Goal: Transaction & Acquisition: Purchase product/service

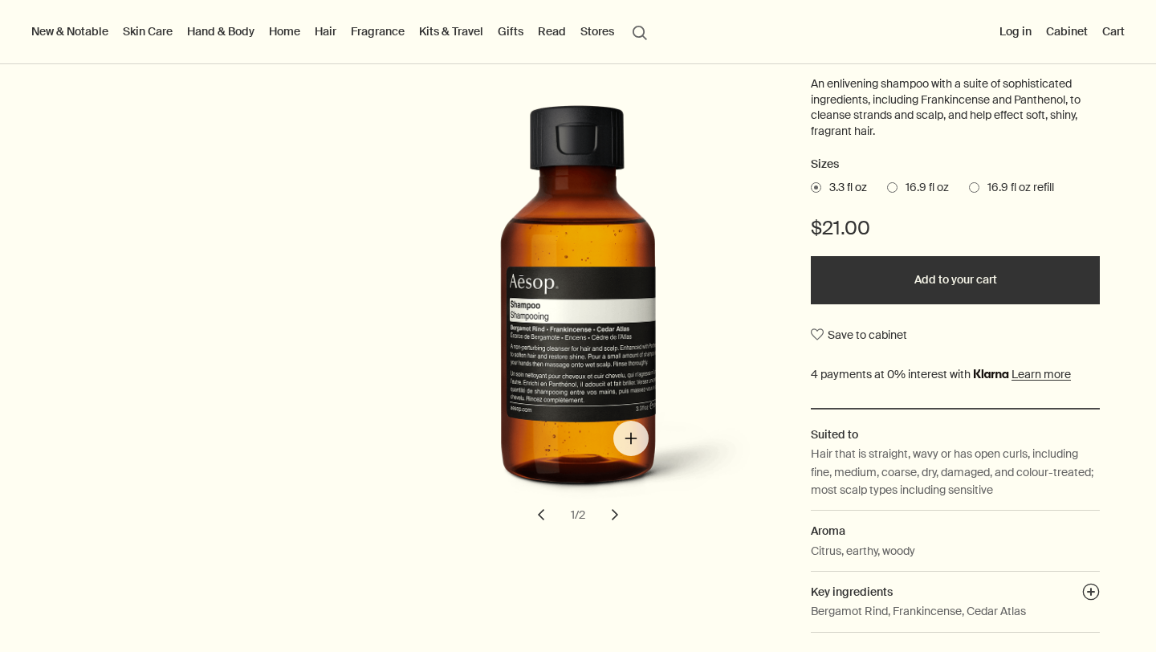
scroll to position [205, 0]
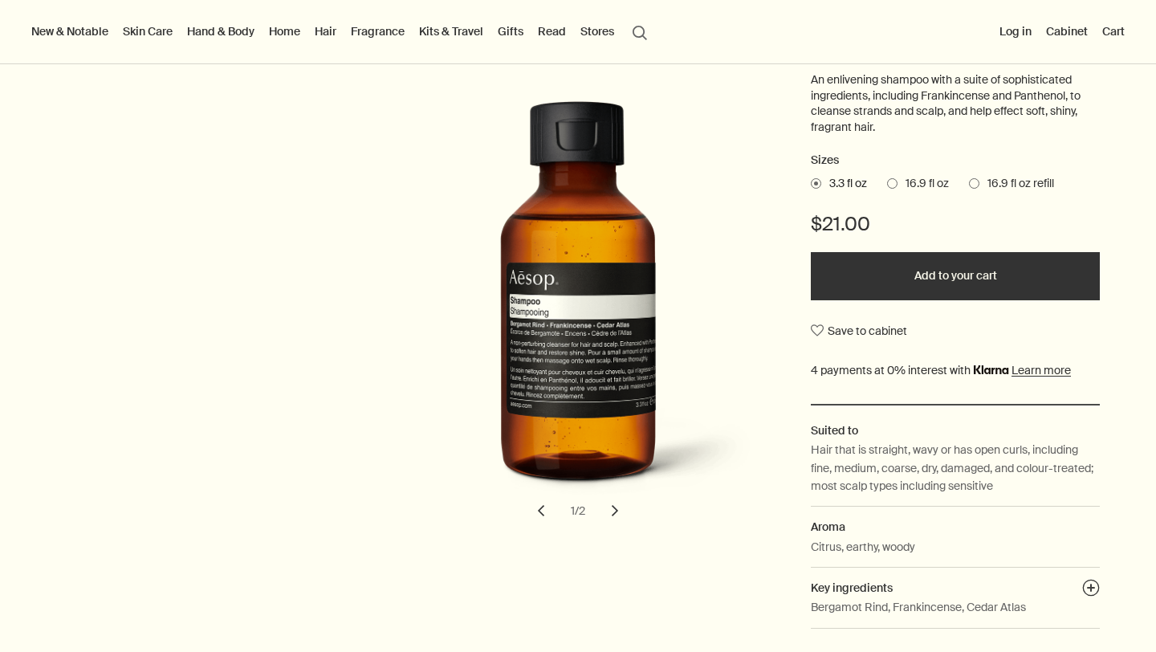
click at [612, 513] on button "chevron" at bounding box center [614, 510] width 35 height 35
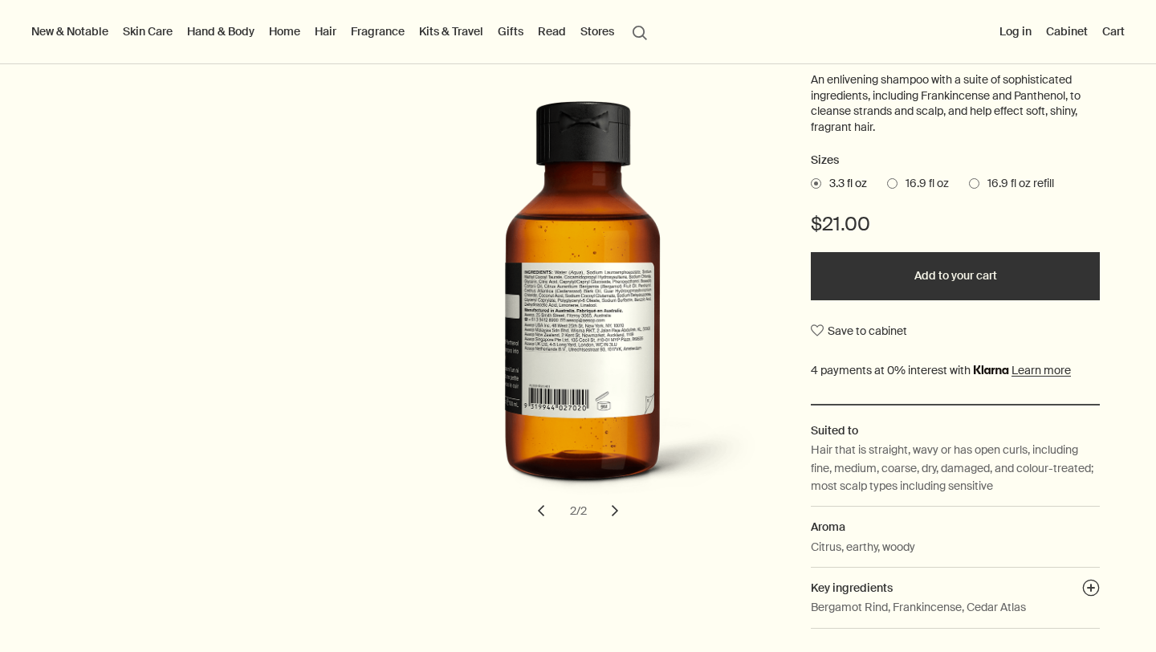
click at [612, 513] on button "chevron" at bounding box center [614, 510] width 35 height 35
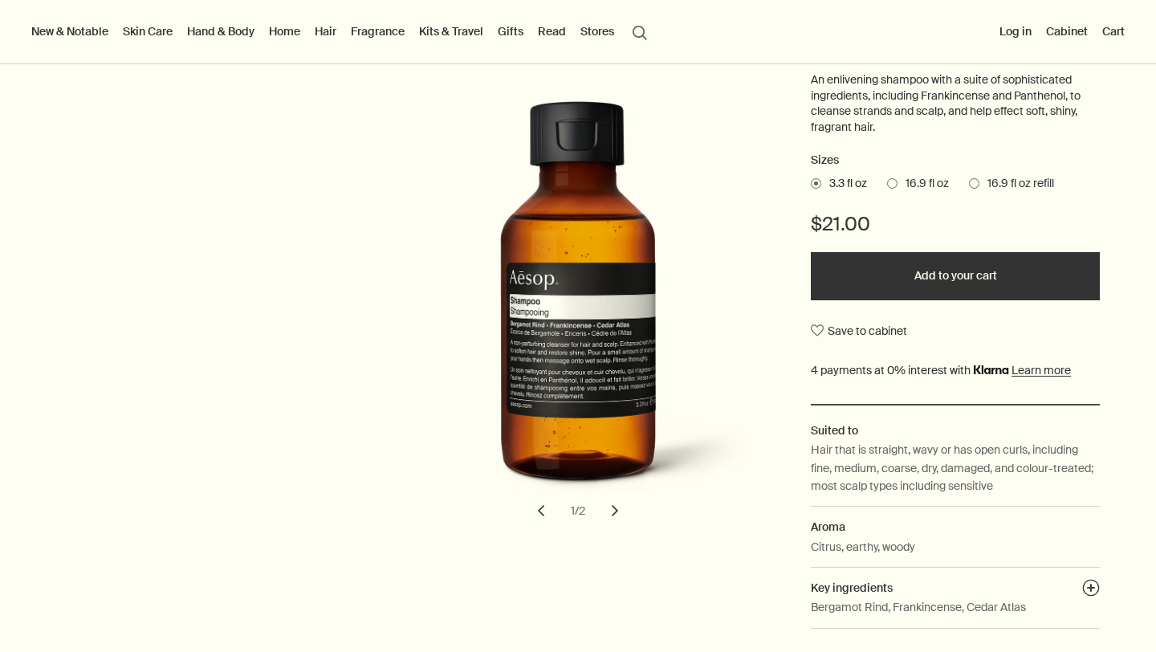
click at [911, 181] on span "16.9 fl oz" at bounding box center [922, 184] width 51 height 16
click at [887, 181] on input "16.9 fl oz" at bounding box center [887, 181] width 0 height 10
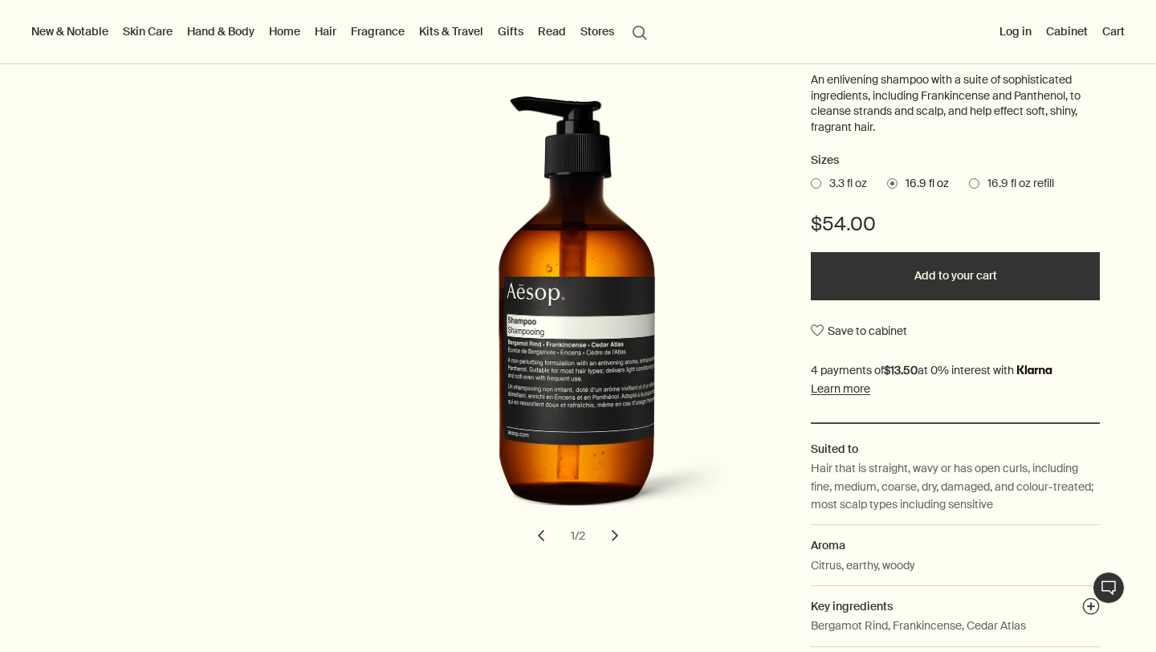
click at [910, 271] on button "Add to your cart" at bounding box center [955, 276] width 289 height 48
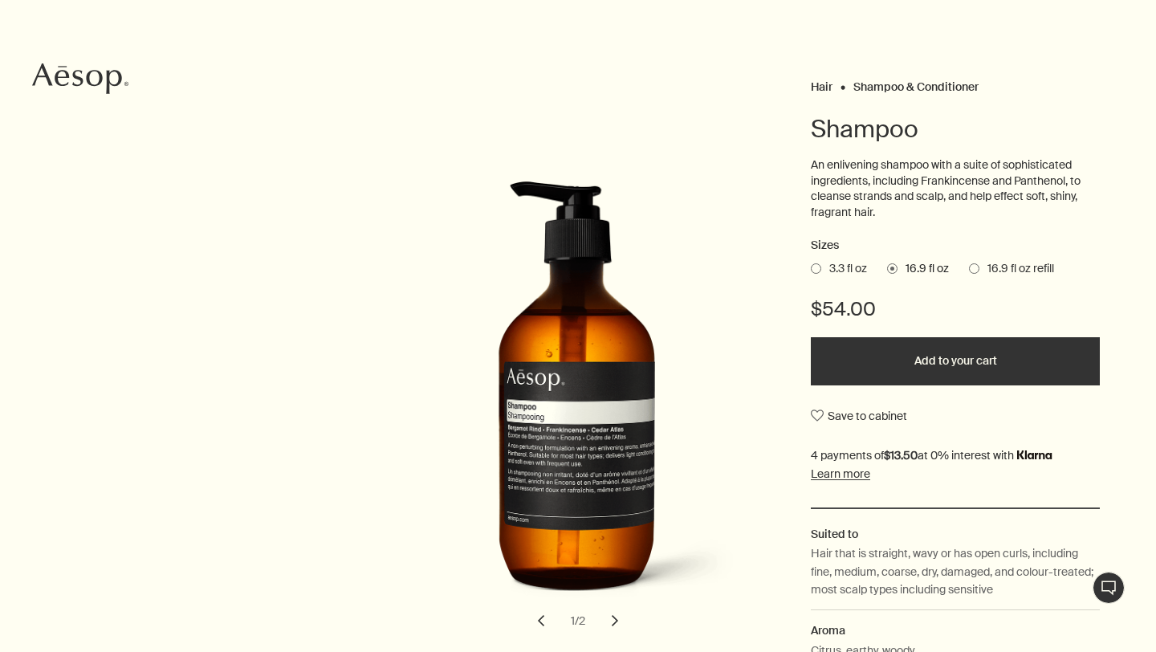
scroll to position [0, 0]
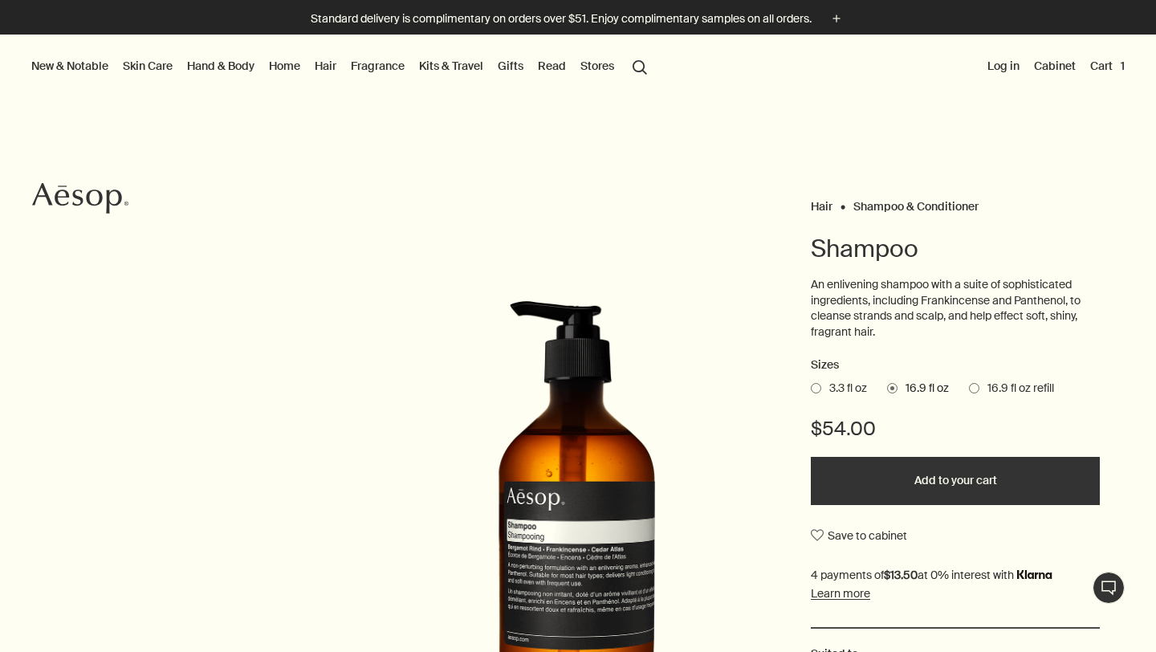
click at [324, 64] on link "Hair" at bounding box center [325, 65] width 28 height 21
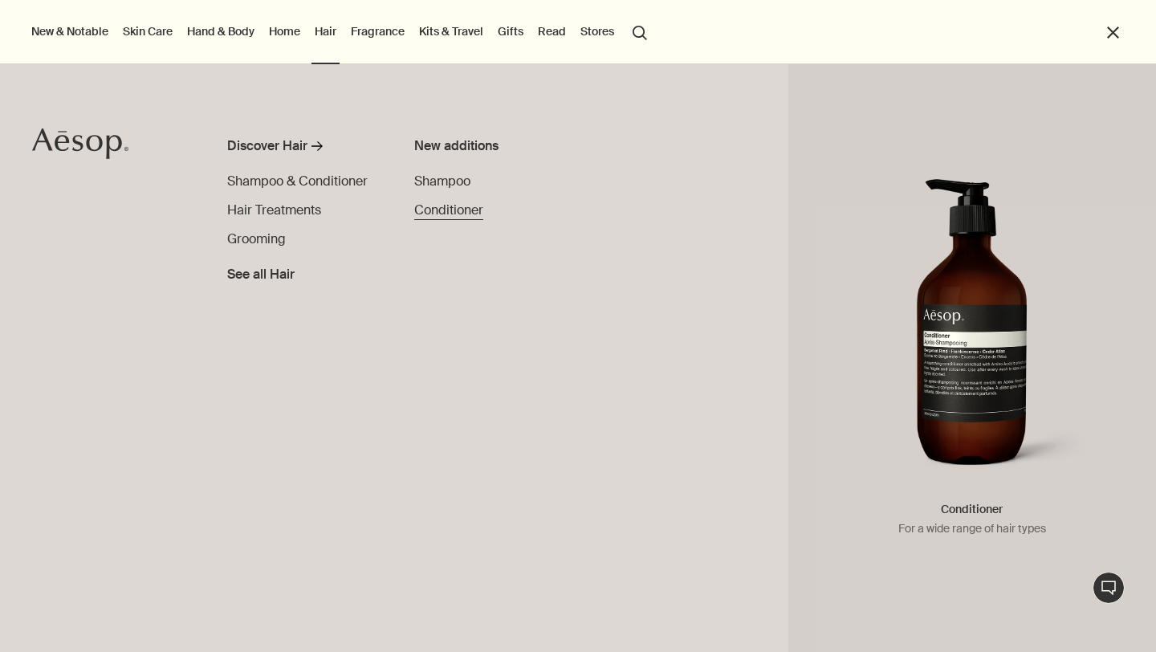
click at [446, 212] on span "Conditioner" at bounding box center [448, 209] width 69 height 17
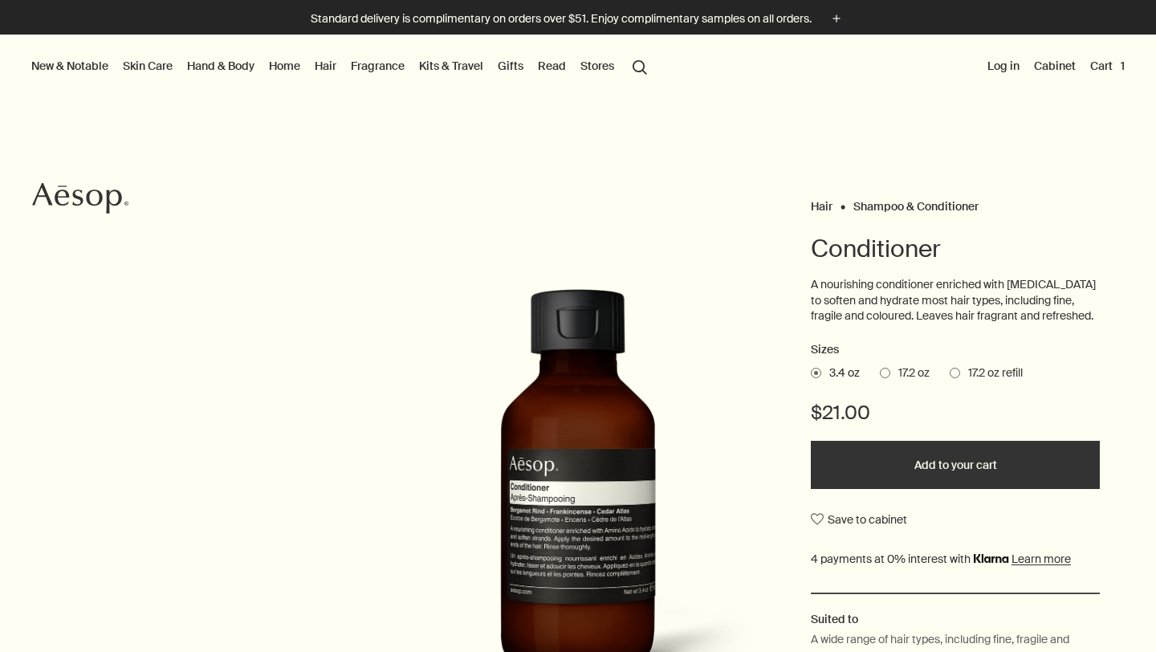
click at [919, 376] on span "17.2 oz" at bounding box center [909, 373] width 39 height 16
click at [880, 376] on input "17.2 oz" at bounding box center [880, 370] width 0 height 10
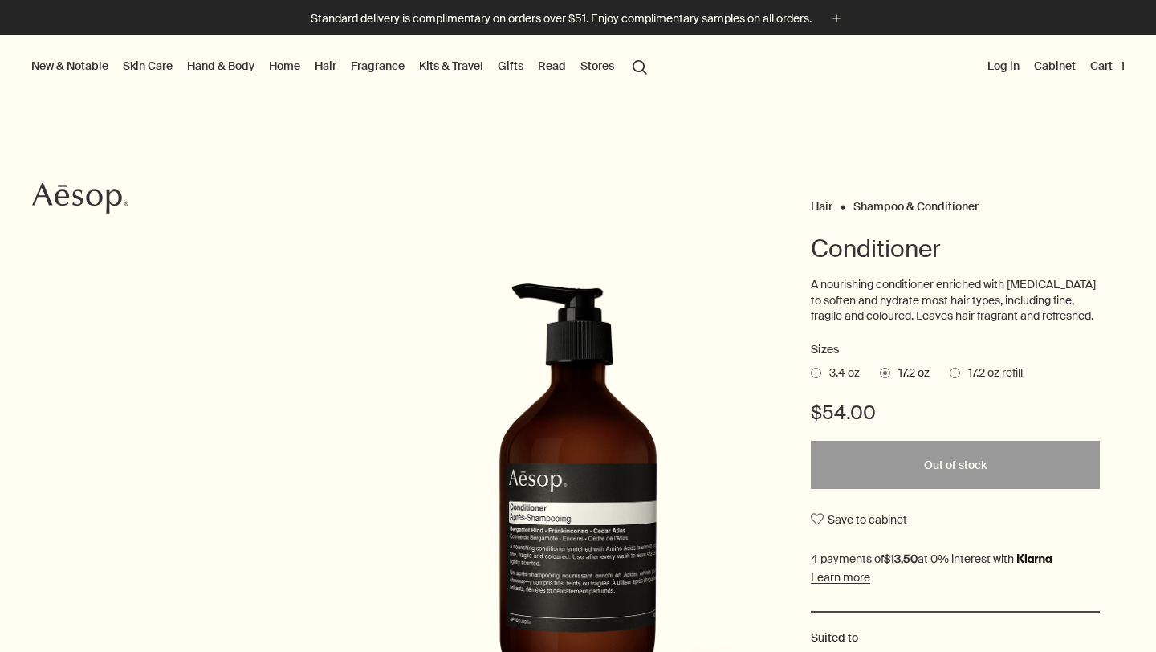
click at [951, 372] on span at bounding box center [955, 373] width 10 height 10
click at [950, 372] on input "17.2 oz refill" at bounding box center [950, 370] width 0 height 10
click at [813, 362] on ul "3.4 oz 17.2 oz 17.2 oz refill" at bounding box center [955, 373] width 289 height 22
click at [821, 375] on span "3.4 oz" at bounding box center [840, 373] width 39 height 16
click at [811, 375] on input "3.4 oz" at bounding box center [811, 370] width 0 height 10
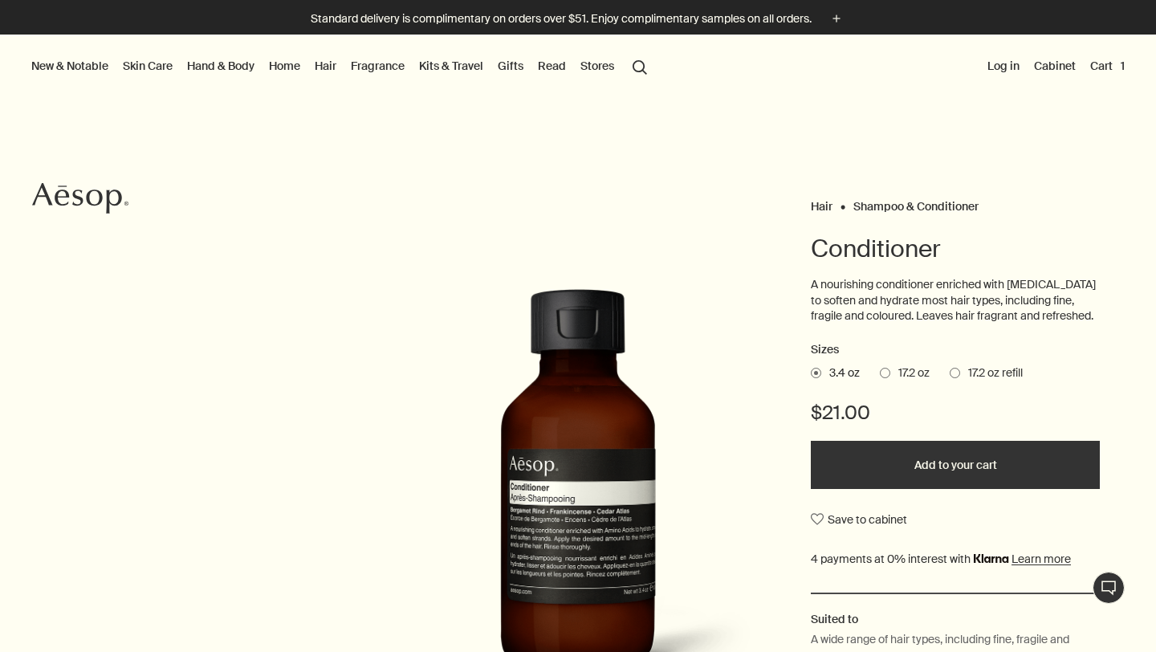
click at [942, 469] on button "Add to your cart" at bounding box center [955, 465] width 289 height 48
click at [885, 374] on span at bounding box center [885, 373] width 10 height 10
click at [880, 374] on input "17.2 oz" at bounding box center [880, 370] width 0 height 10
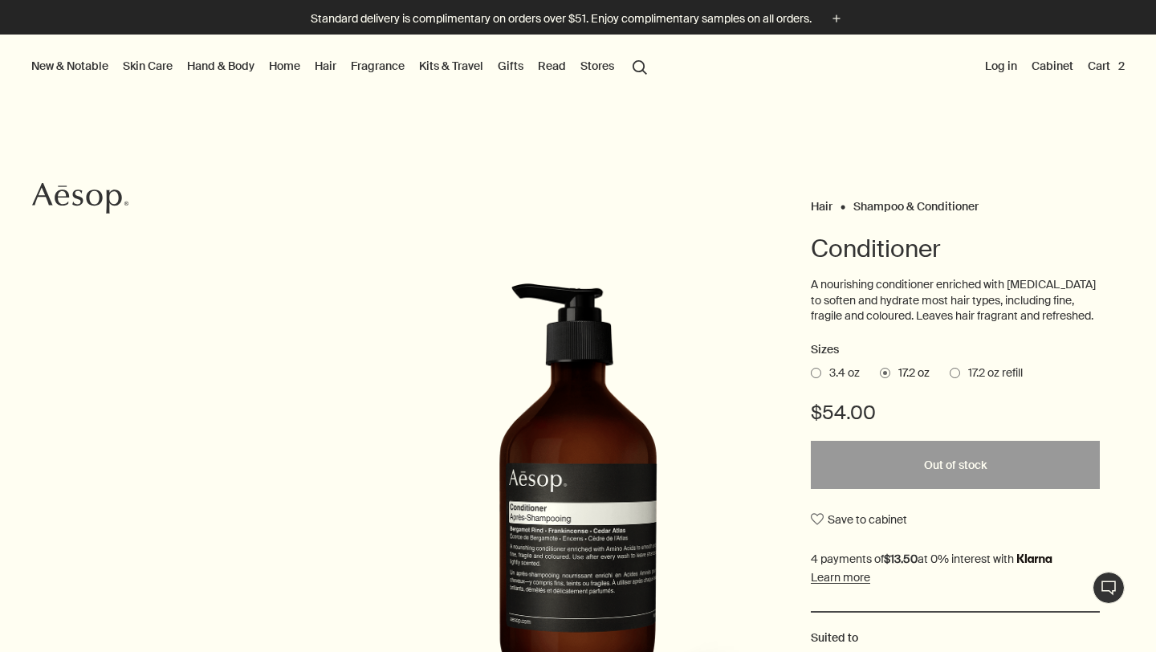
click at [832, 380] on ul "3.4 oz 17.2 oz 17.2 oz refill" at bounding box center [955, 373] width 289 height 22
click at [832, 374] on span "3.4 oz" at bounding box center [840, 373] width 39 height 16
click at [811, 374] on input "3.4 oz" at bounding box center [811, 370] width 0 height 10
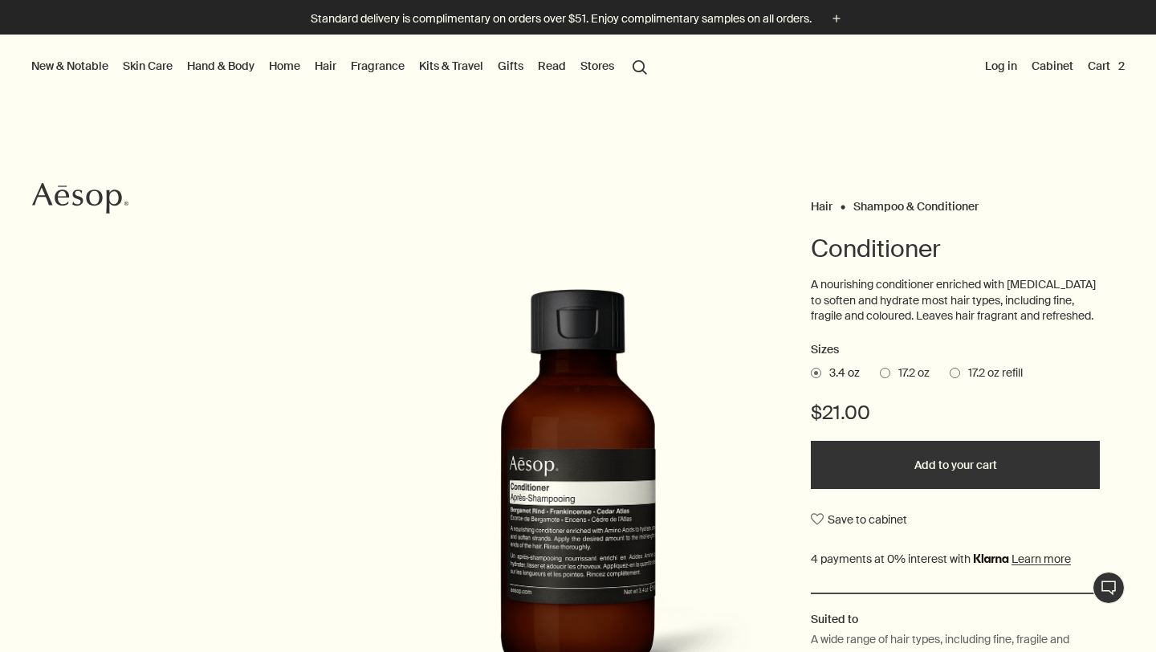
click at [896, 374] on span "17.2 oz" at bounding box center [909, 373] width 39 height 16
click at [880, 374] on input "17.2 oz" at bounding box center [880, 370] width 0 height 10
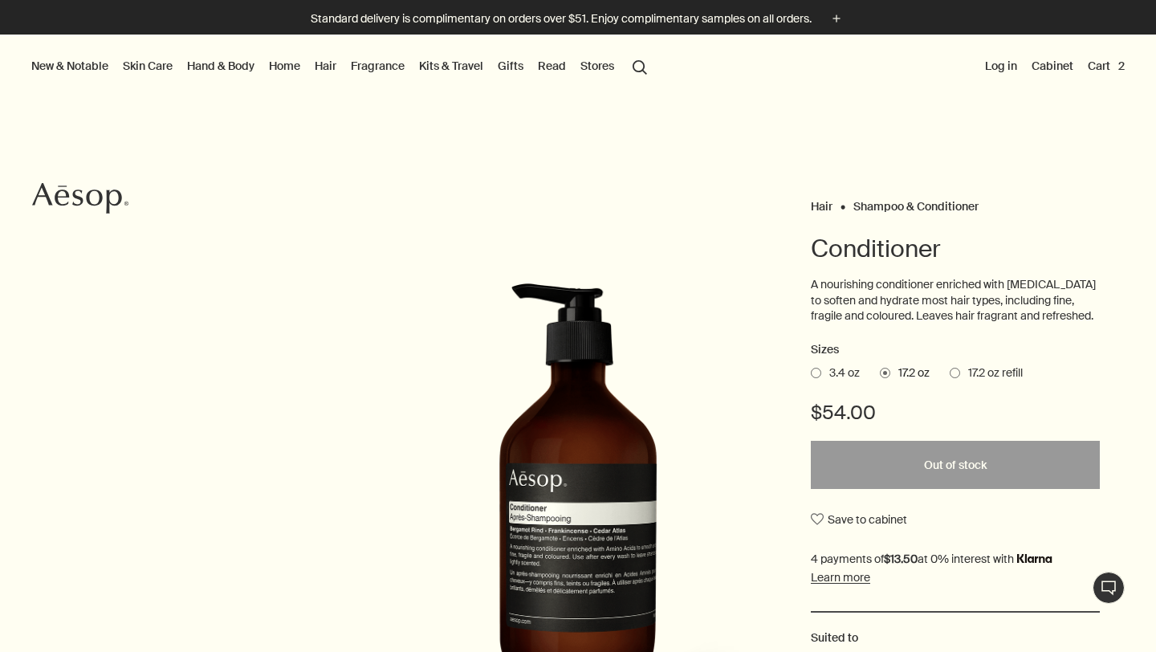
click at [813, 374] on span at bounding box center [816, 373] width 10 height 10
click at [811, 374] on input "3.4 oz" at bounding box center [811, 370] width 0 height 10
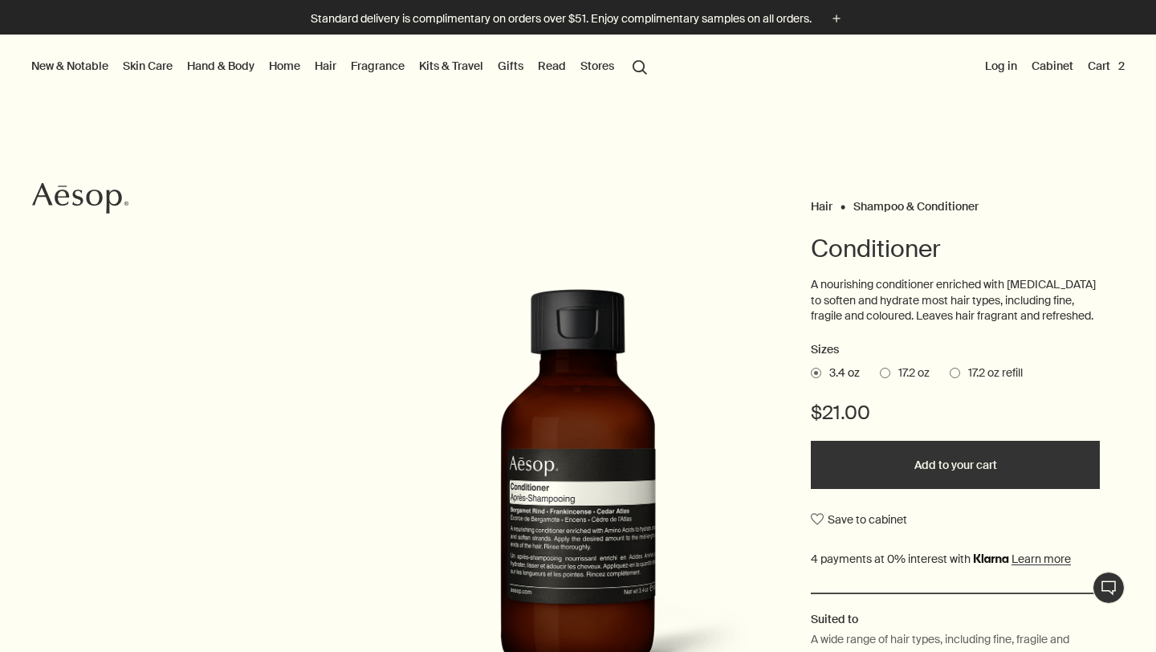
click at [380, 63] on link "Fragrance" at bounding box center [378, 65] width 60 height 21
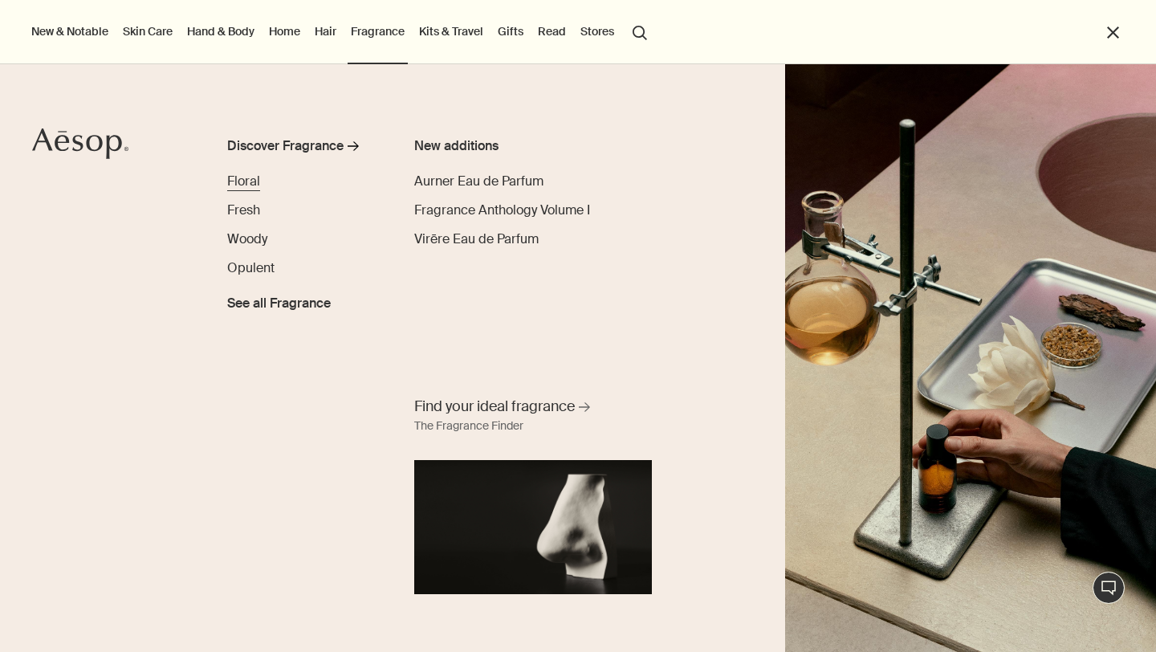
click at [244, 188] on span "Floral" at bounding box center [243, 181] width 33 height 17
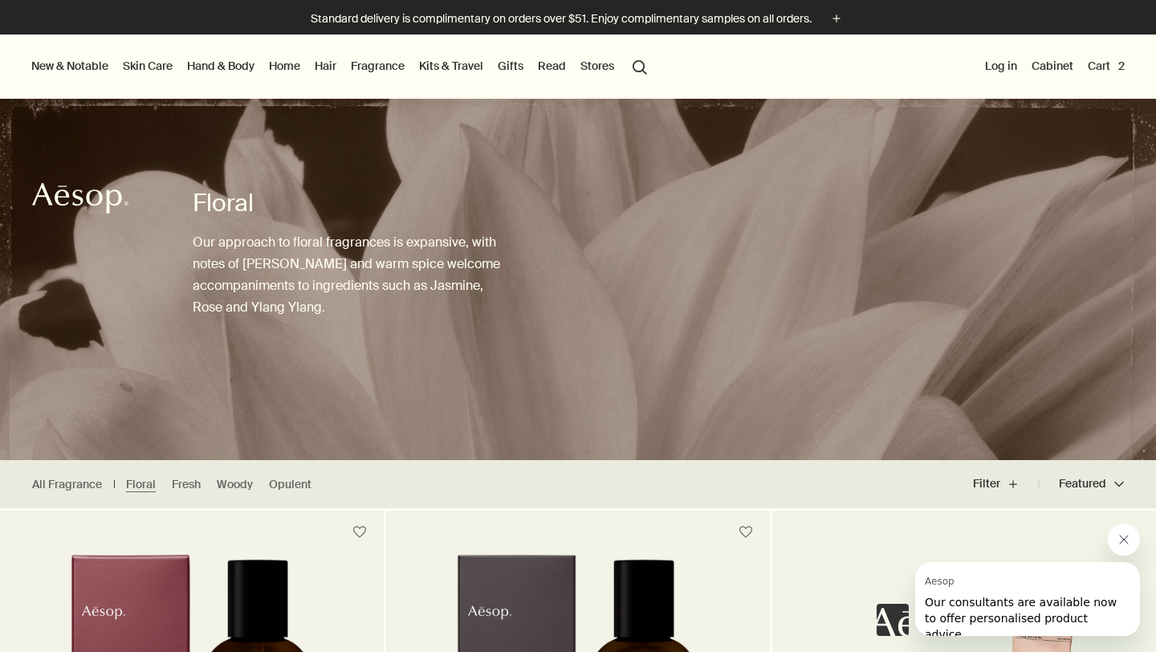
click at [457, 65] on link "Kits & Travel" at bounding box center [451, 65] width 71 height 21
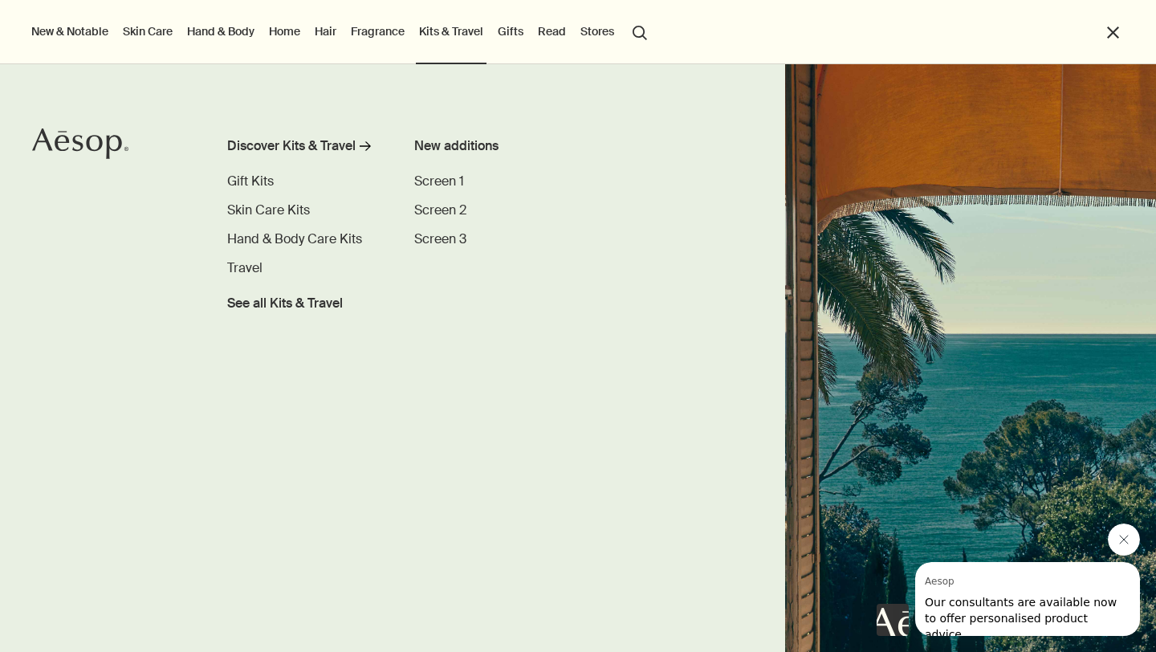
click at [377, 32] on link "Fragrance" at bounding box center [378, 31] width 60 height 21
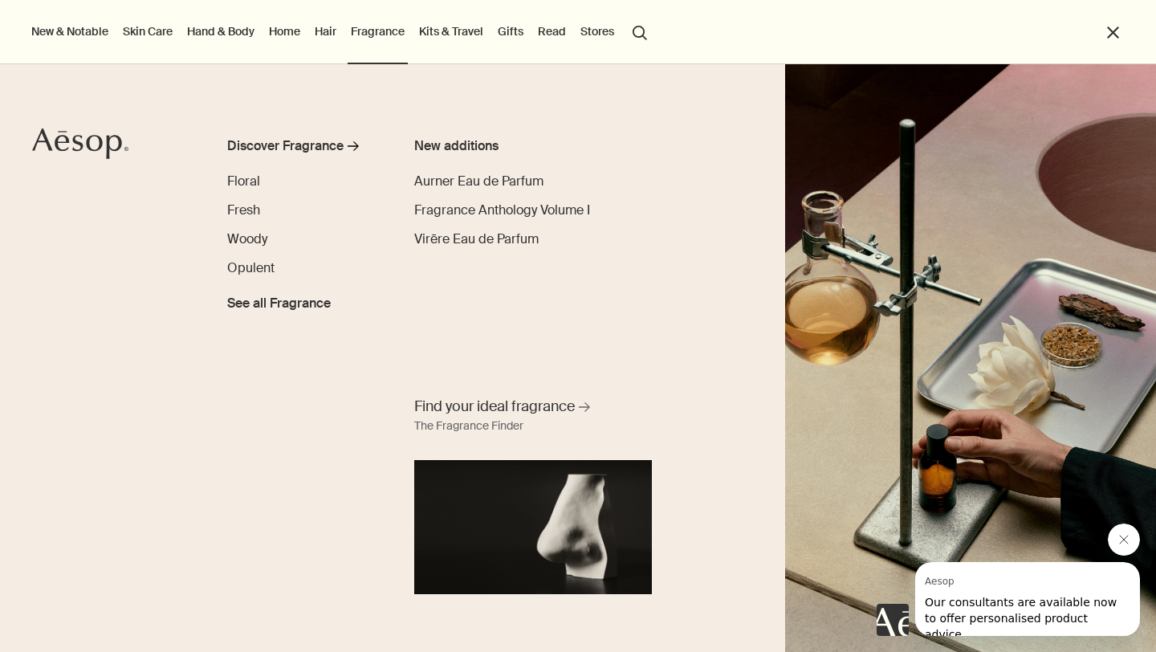
click at [325, 30] on link "Hair" at bounding box center [325, 31] width 28 height 21
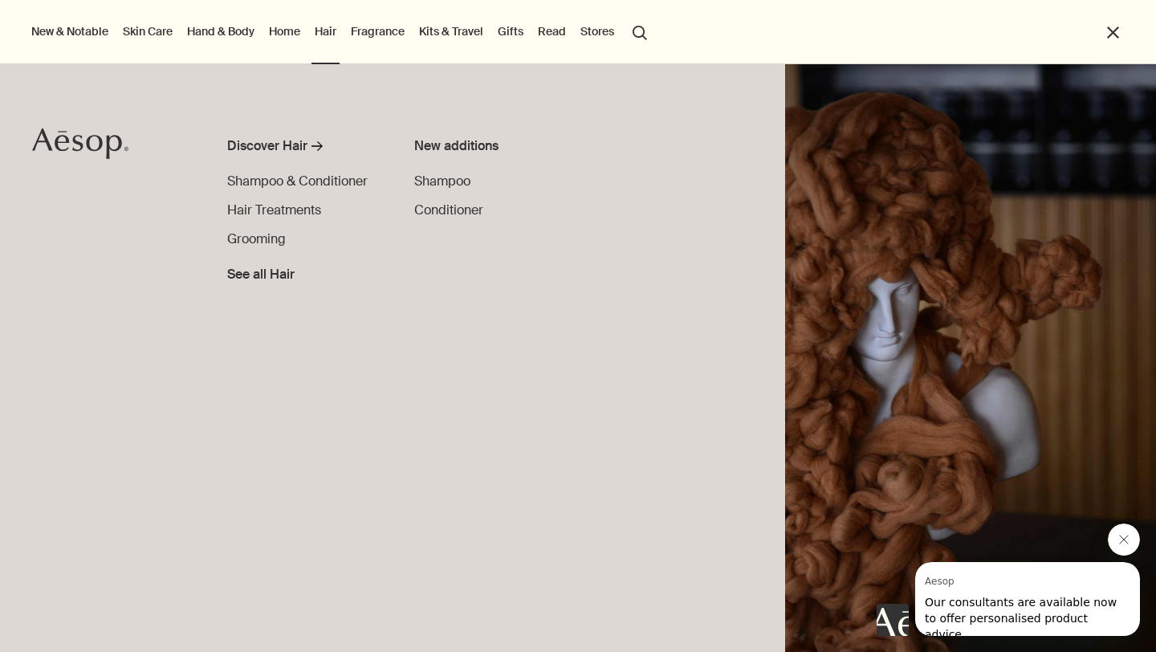
click at [260, 39] on ul "New & Notable New additions Evergreen Exhilaration Lucent Facial Refiner Eleos …" at bounding box center [574, 32] width 1092 height 64
click at [276, 36] on link "Home" at bounding box center [285, 31] width 38 height 21
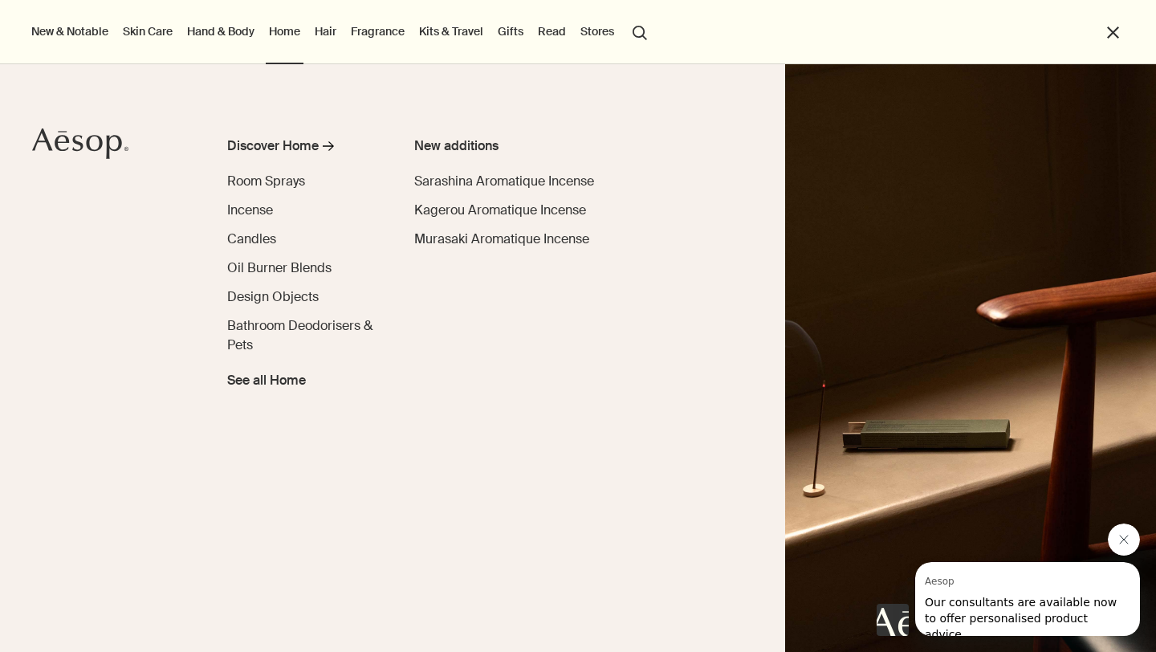
click at [228, 39] on link "Hand & Body" at bounding box center [221, 31] width 74 height 21
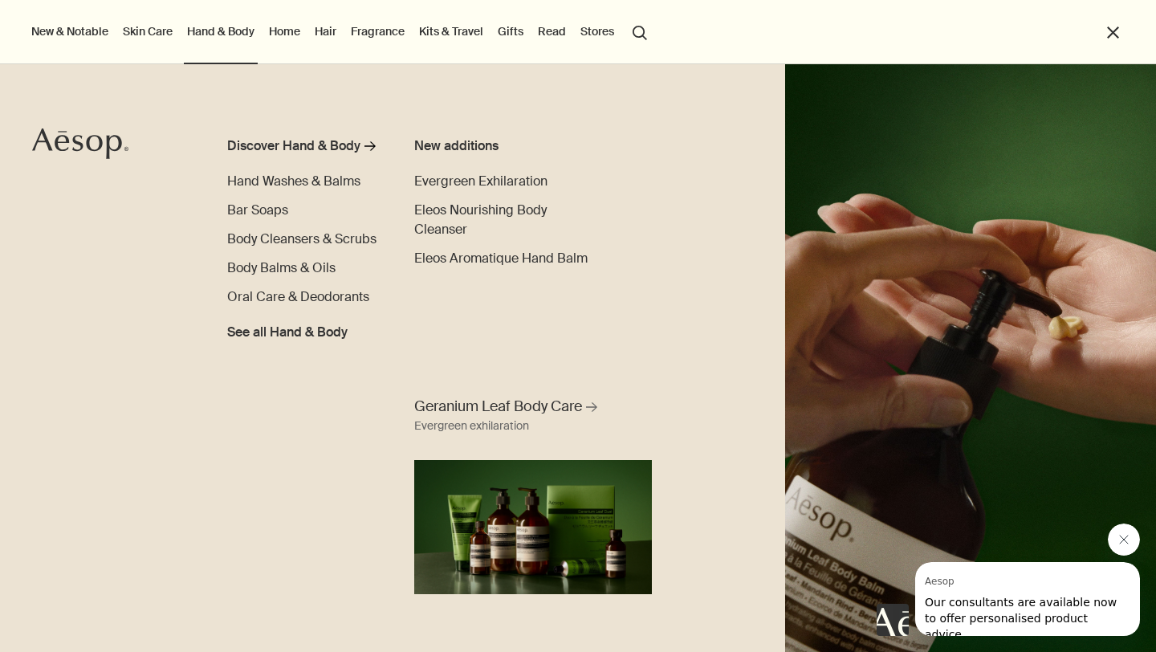
click at [161, 42] on li "Skin Care Discover Skin Care rightArrow Cleansers & Exfoliants Treat & Masque T…" at bounding box center [148, 32] width 56 height 64
click at [155, 22] on link "Skin Care" at bounding box center [148, 31] width 56 height 21
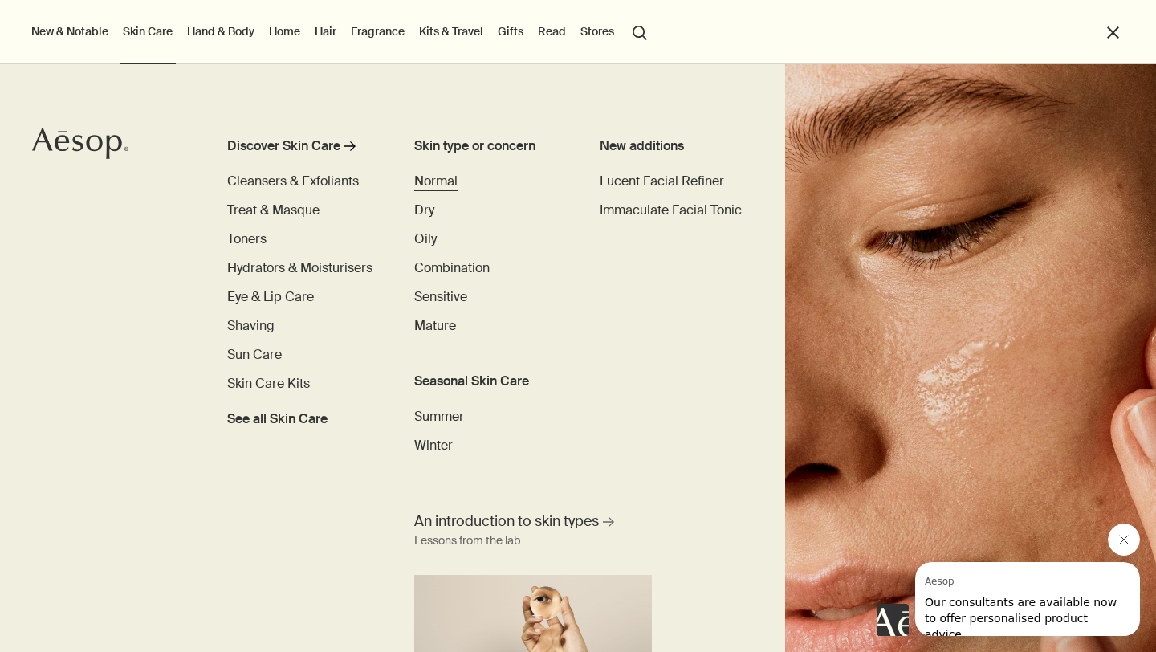
click at [450, 181] on span "Normal" at bounding box center [435, 181] width 43 height 17
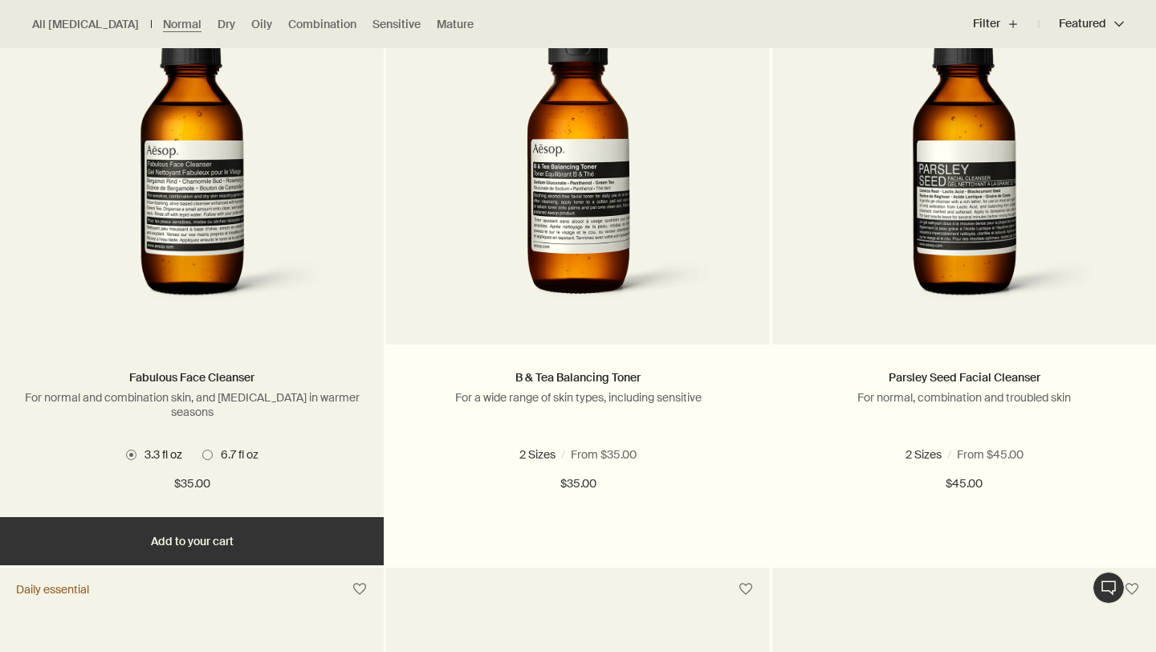
scroll to position [579, 0]
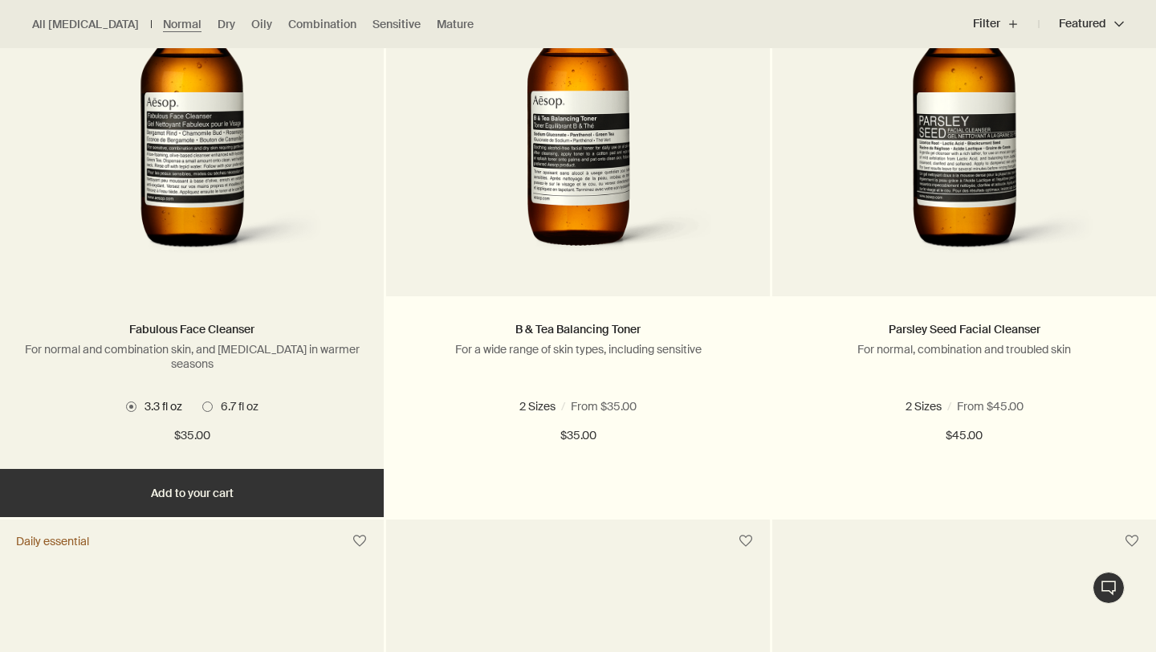
click at [216, 405] on span "6.7 fl oz" at bounding box center [236, 406] width 46 height 14
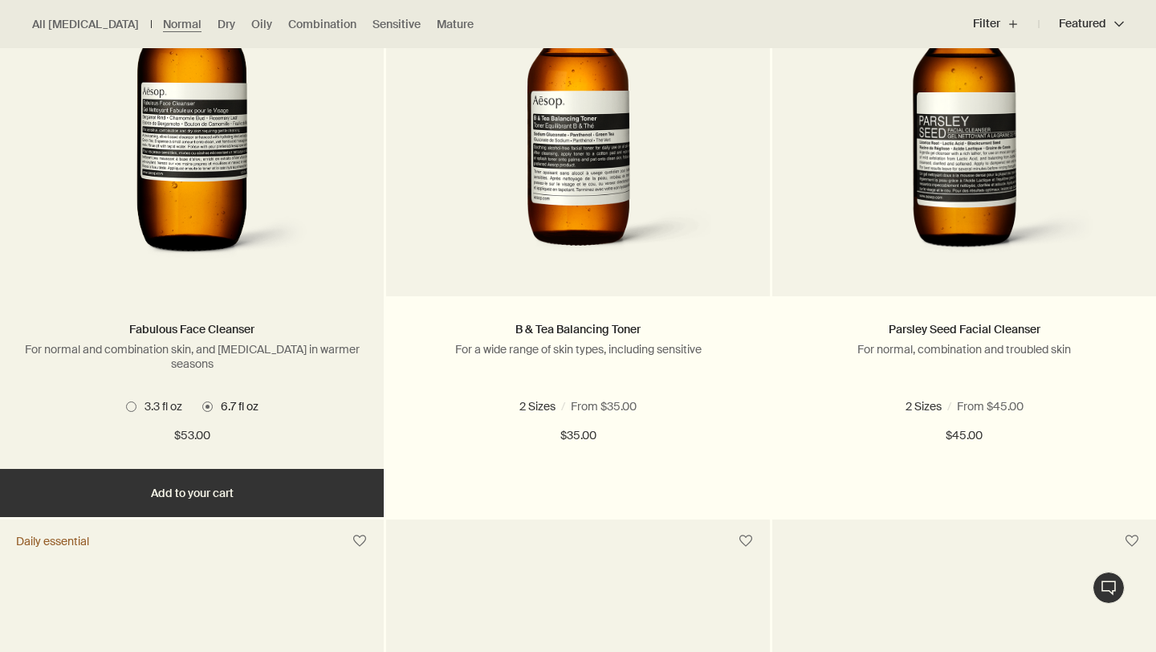
click at [261, 490] on button "Add Add to your cart" at bounding box center [192, 493] width 384 height 48
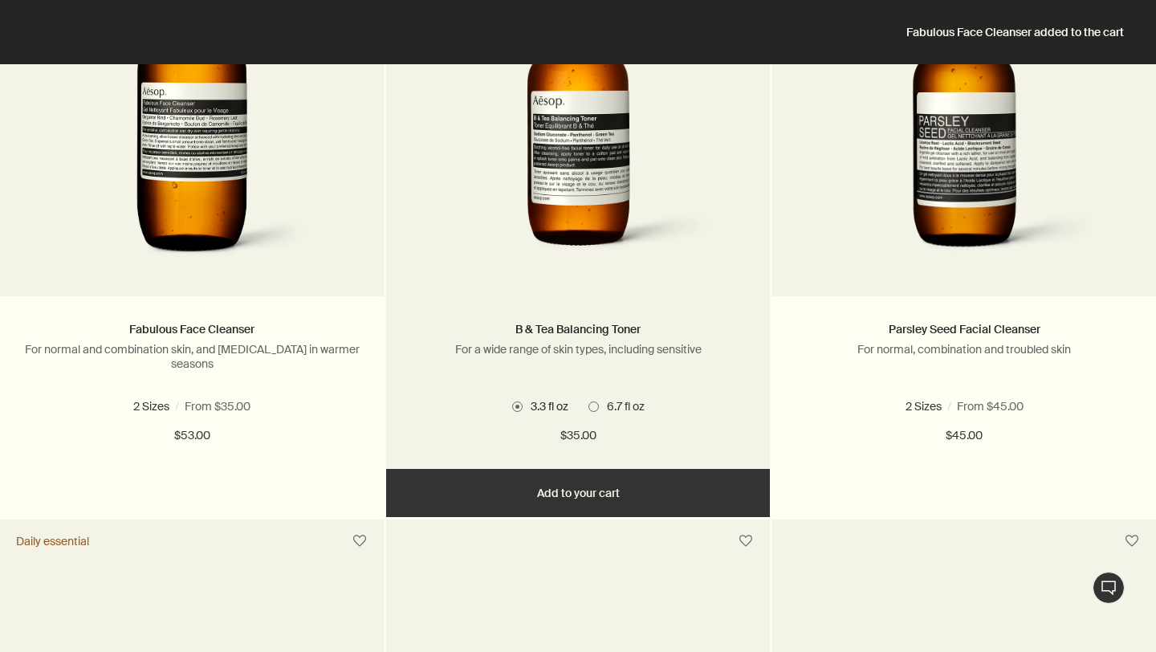
click at [610, 403] on span "6.7 fl oz" at bounding box center [622, 406] width 46 height 14
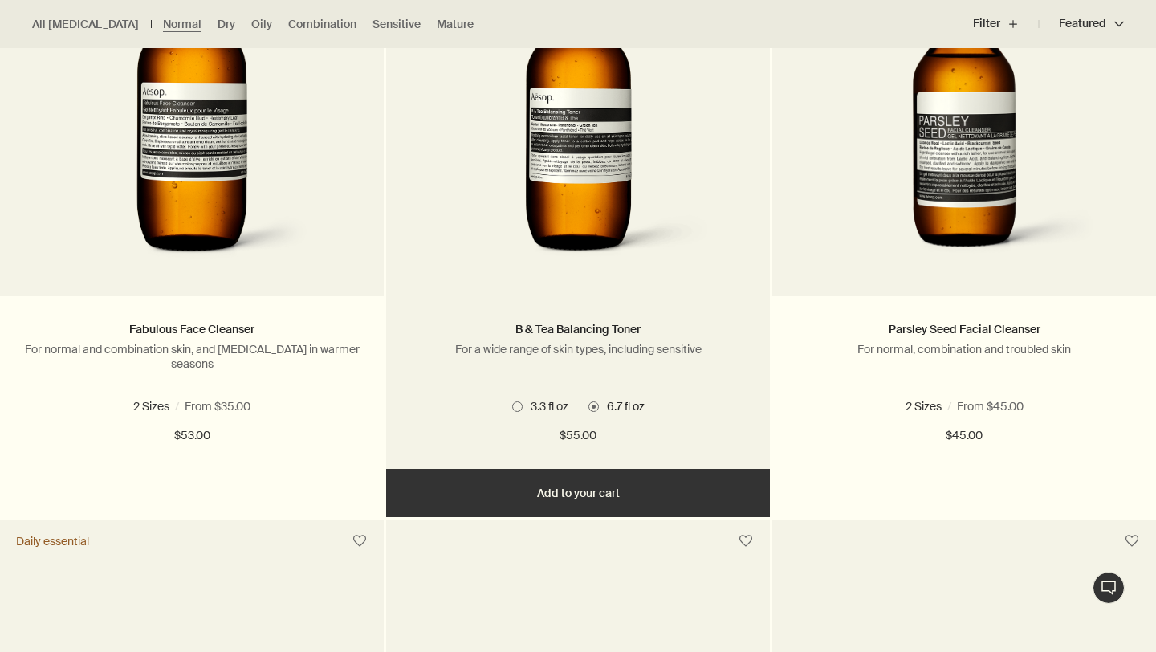
click at [641, 494] on button "Add Add to your cart" at bounding box center [578, 493] width 384 height 48
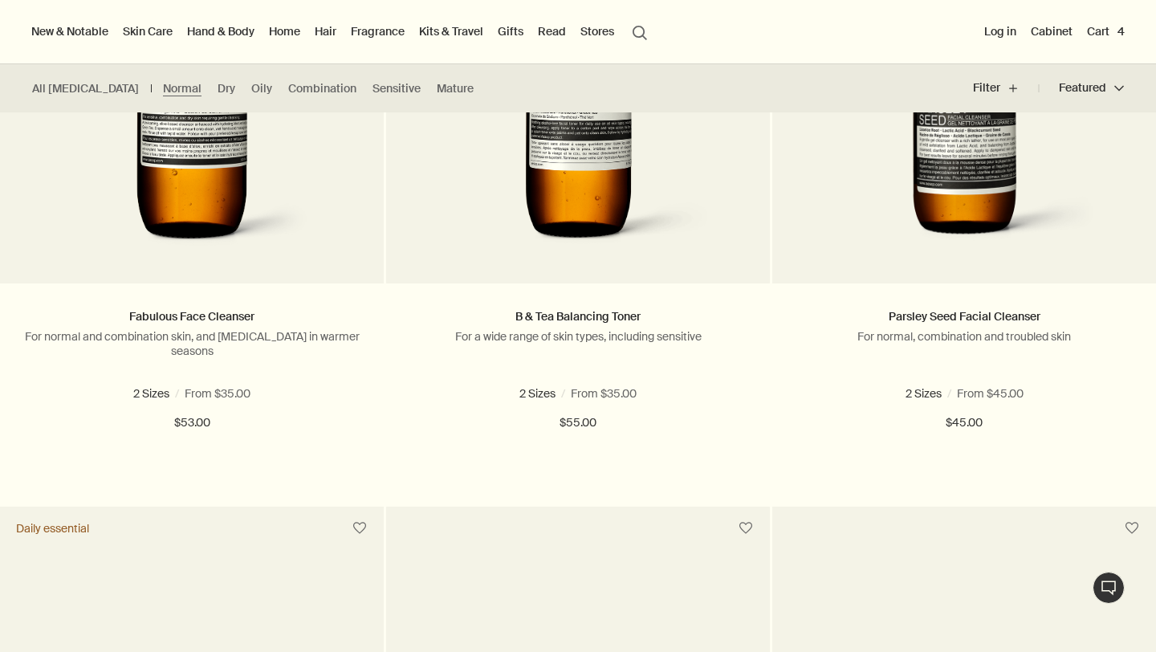
scroll to position [588, 0]
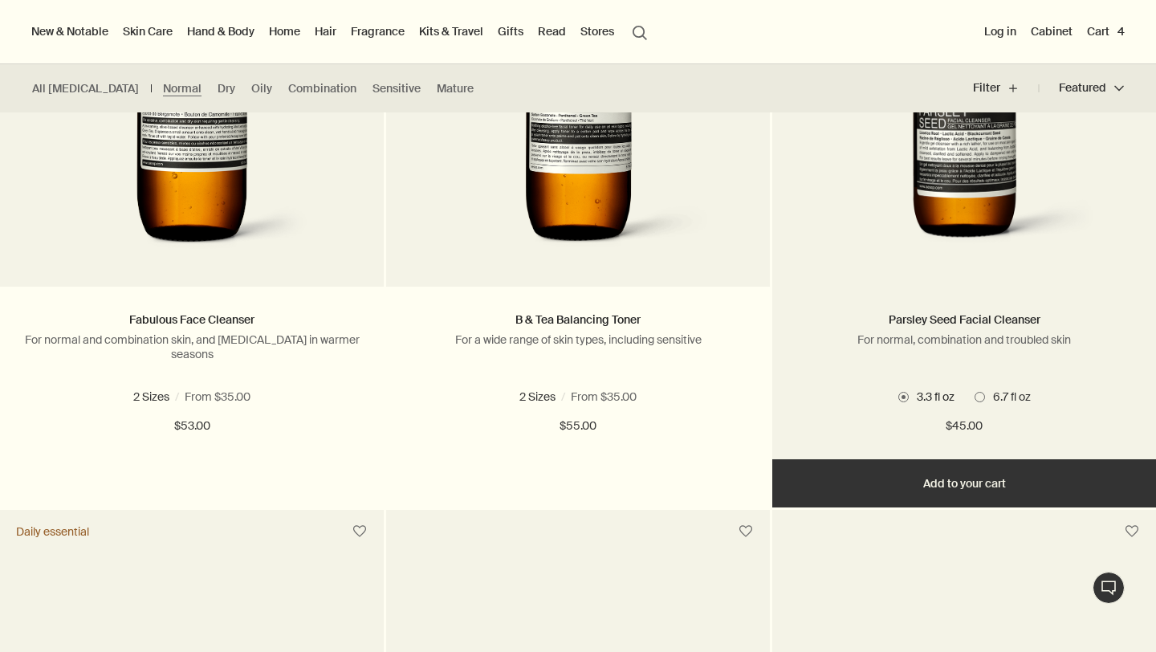
click at [987, 398] on span "6.7 fl oz" at bounding box center [1008, 396] width 46 height 14
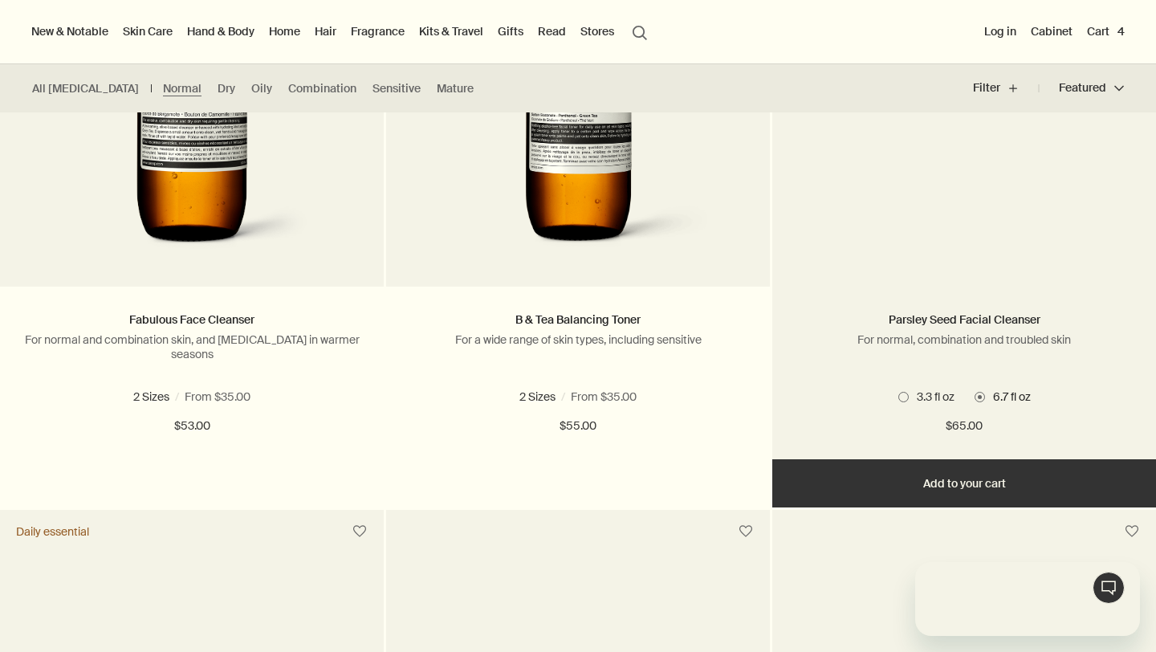
scroll to position [0, 0]
click at [1009, 474] on button "Add Add to your cart" at bounding box center [964, 483] width 384 height 48
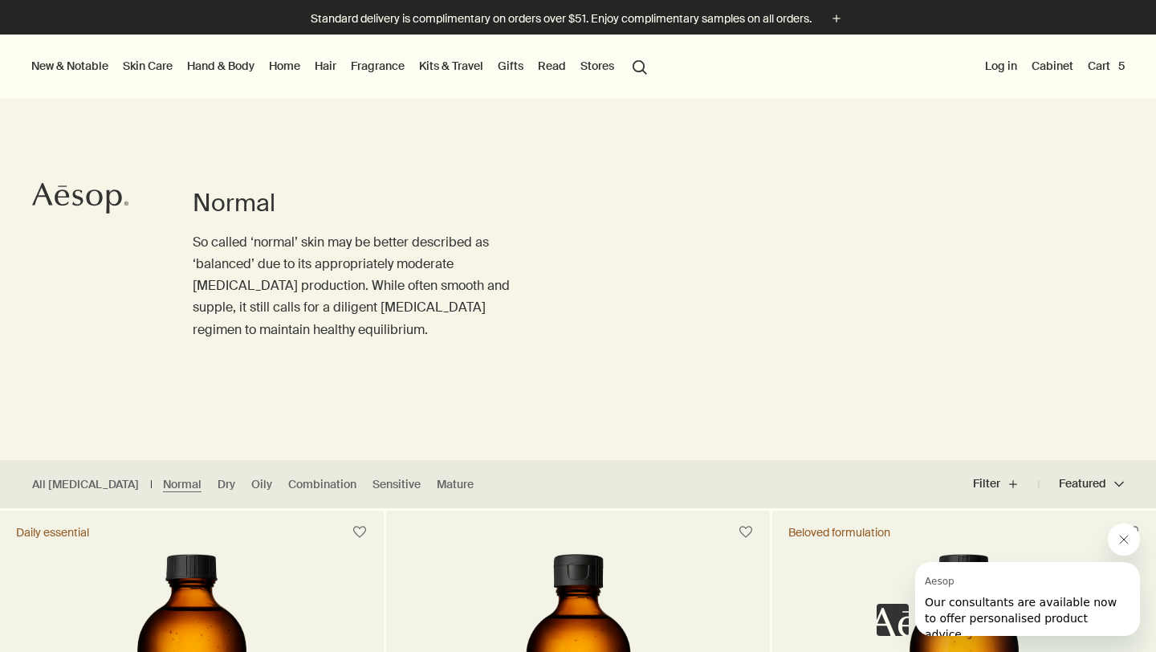
click at [1100, 65] on button "Cart 5" at bounding box center [1105, 65] width 43 height 21
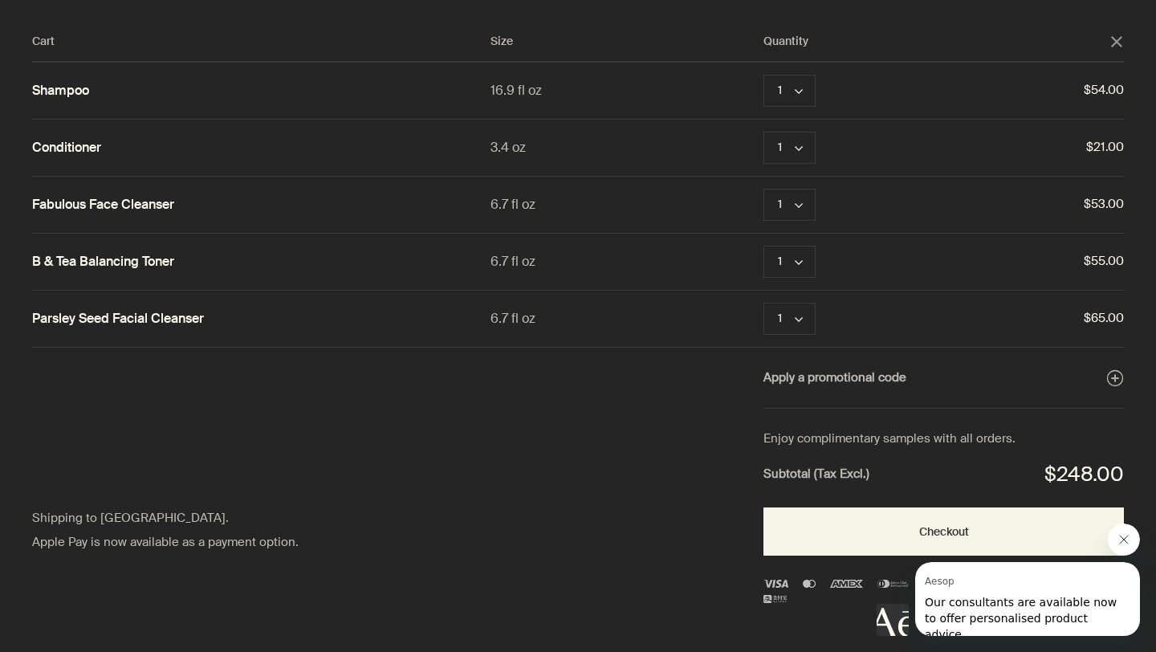
click at [1117, 36] on icon "close" at bounding box center [1116, 41] width 11 height 11
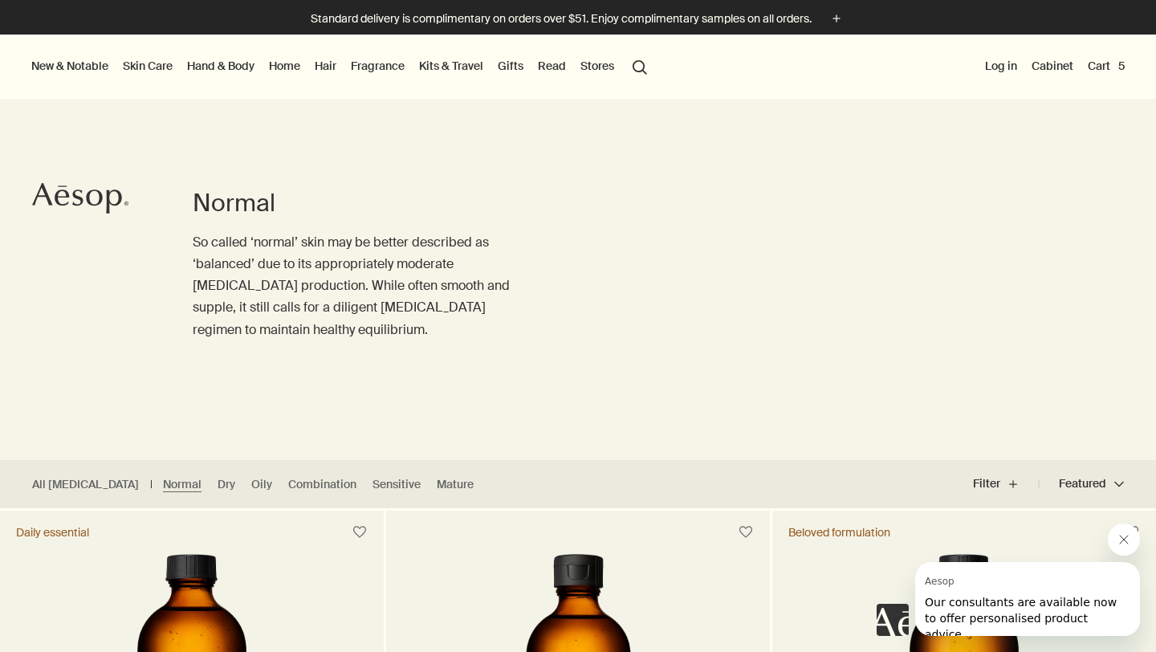
scroll to position [47, 0]
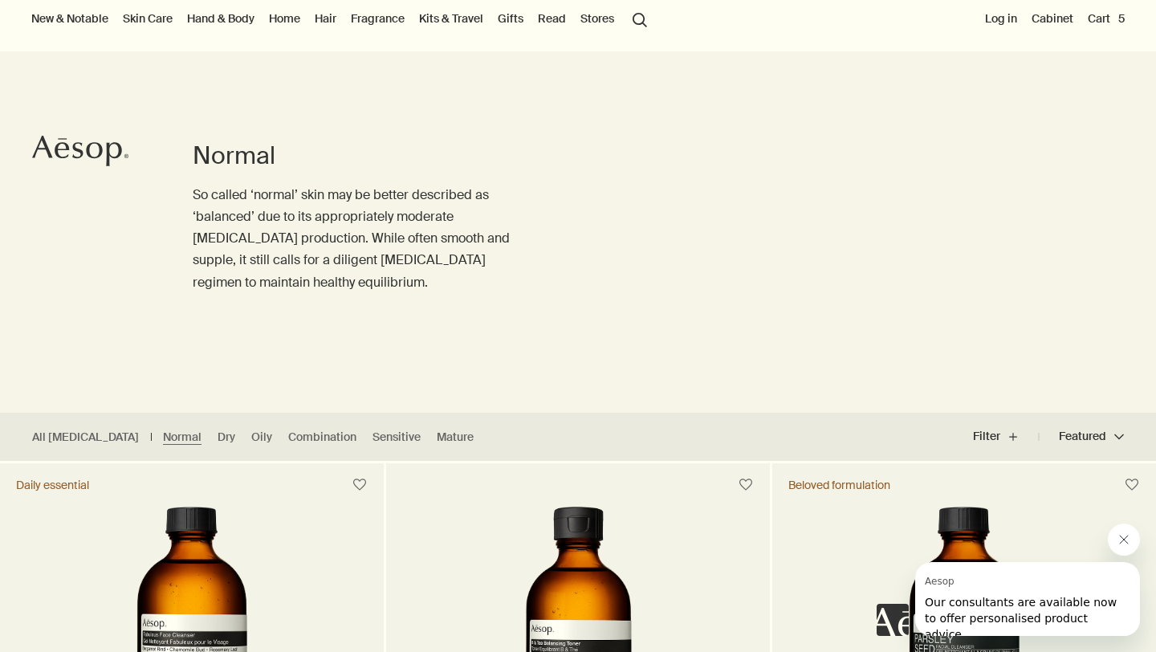
click at [394, 22] on link "Fragrance" at bounding box center [378, 18] width 60 height 21
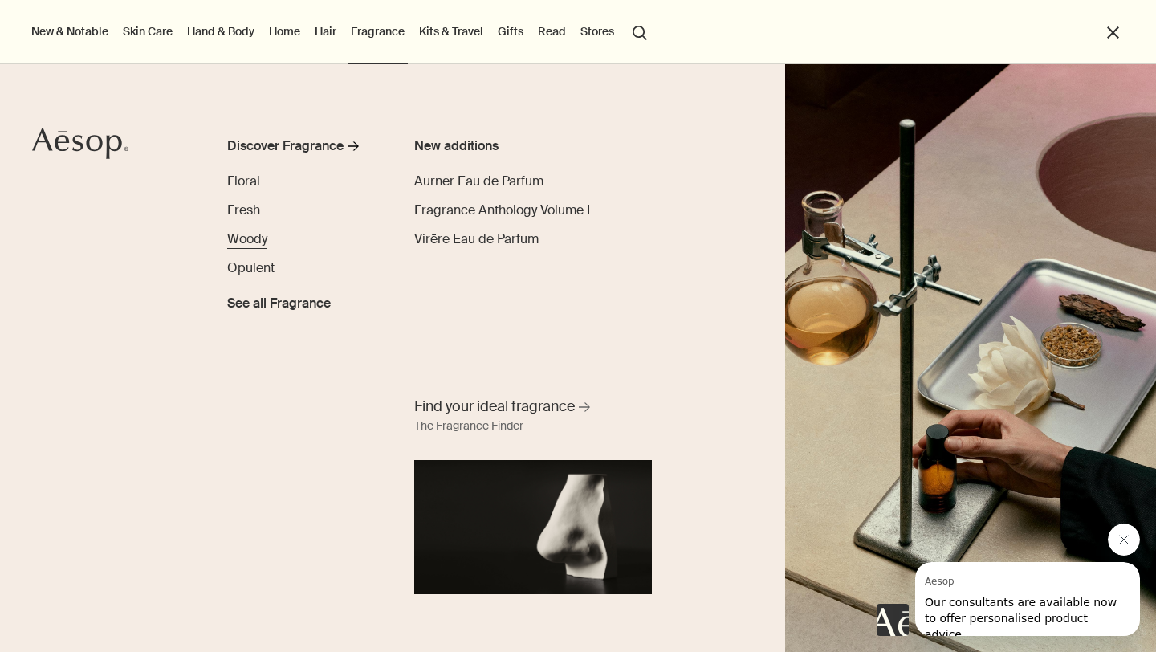
click at [262, 237] on span "Woody" at bounding box center [247, 238] width 40 height 17
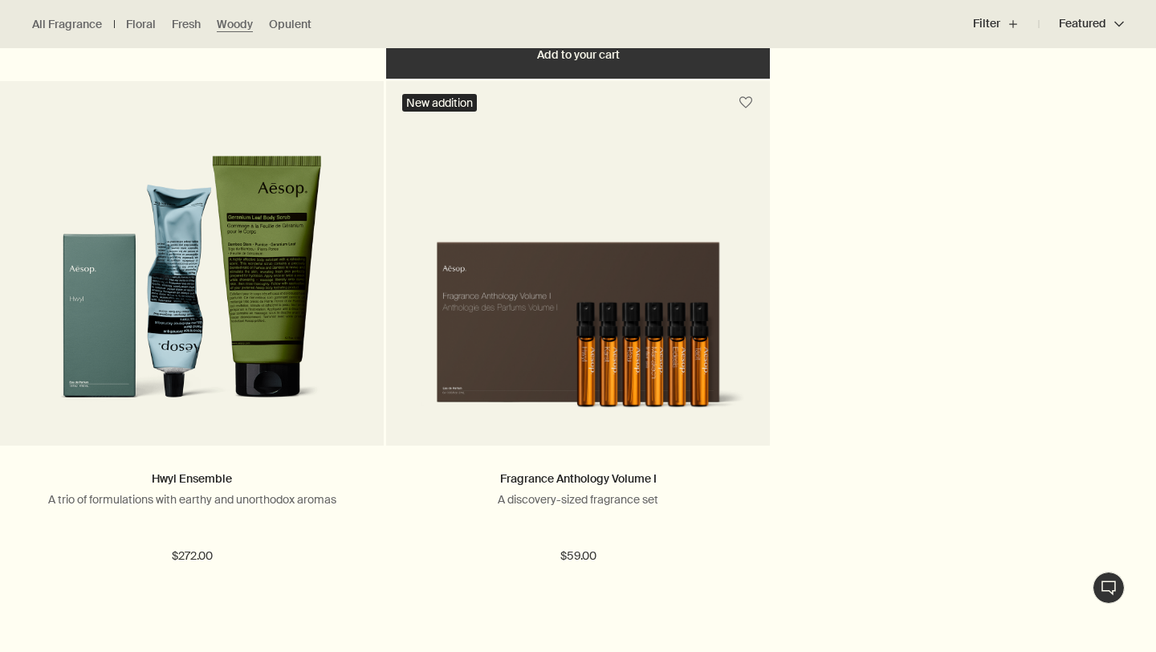
scroll to position [1609, 0]
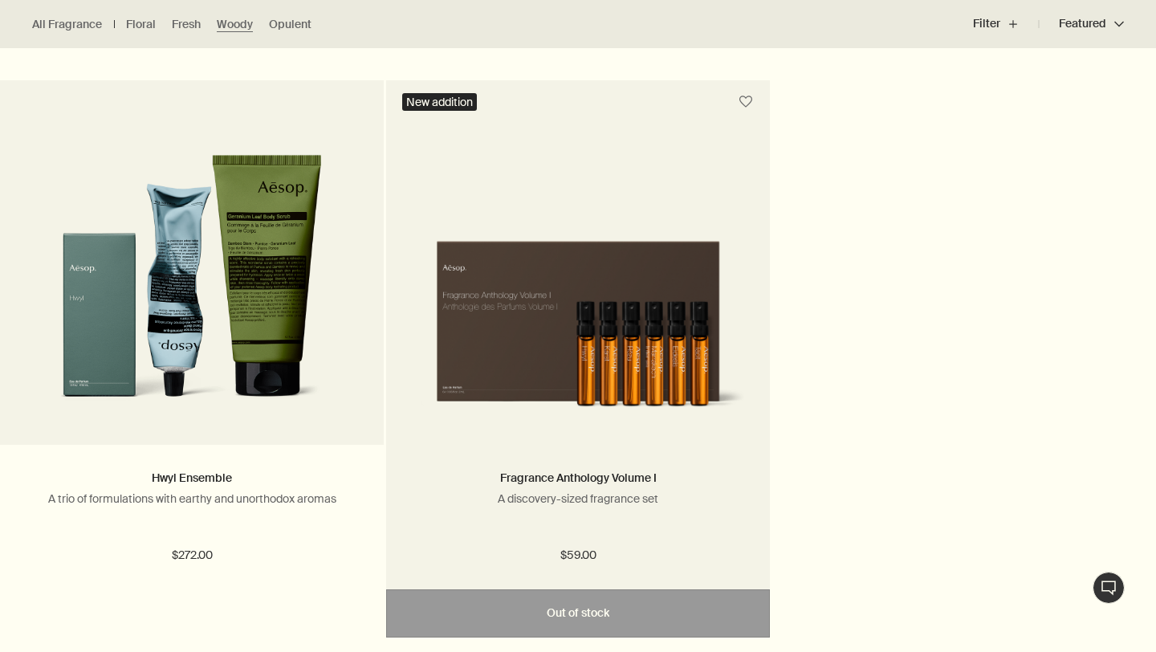
click at [630, 513] on div "Fragrance Anthology Volume I A discovery-sized fragrance set" at bounding box center [578, 502] width 336 height 66
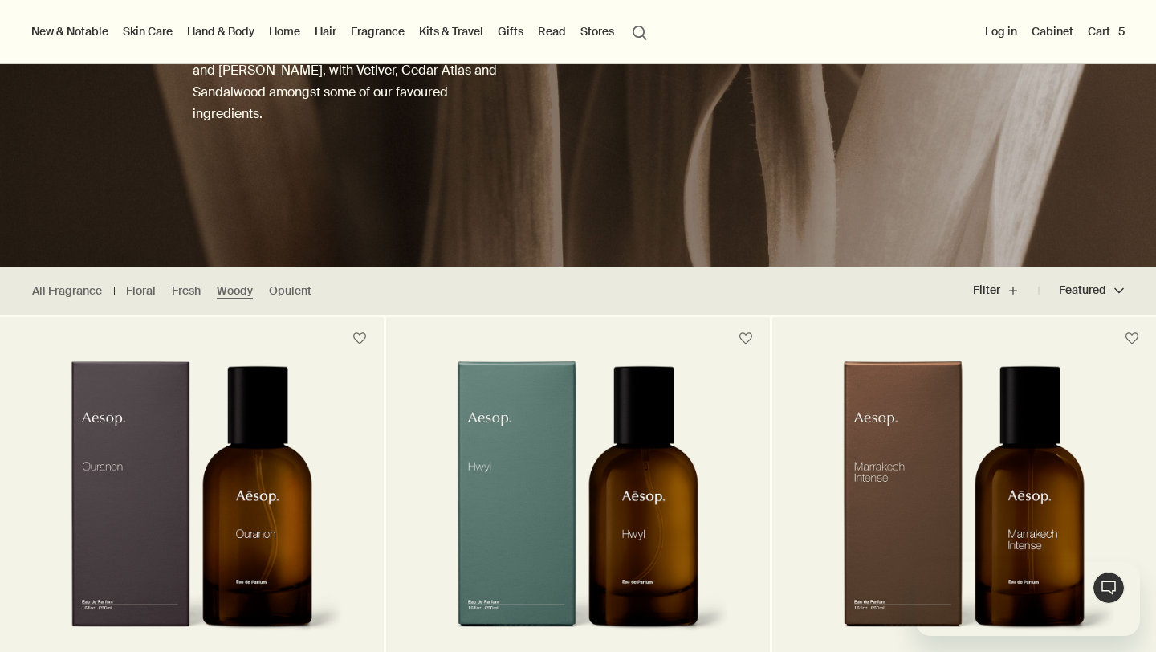
scroll to position [0, 0]
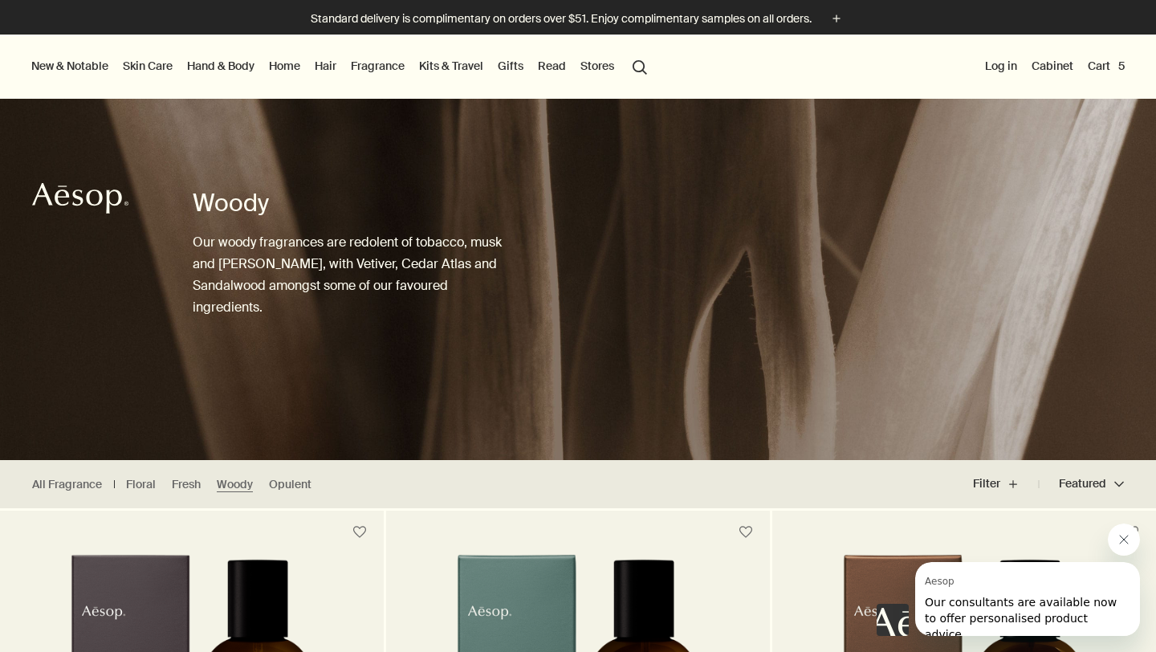
click at [449, 60] on link "Kits & Travel" at bounding box center [451, 65] width 71 height 21
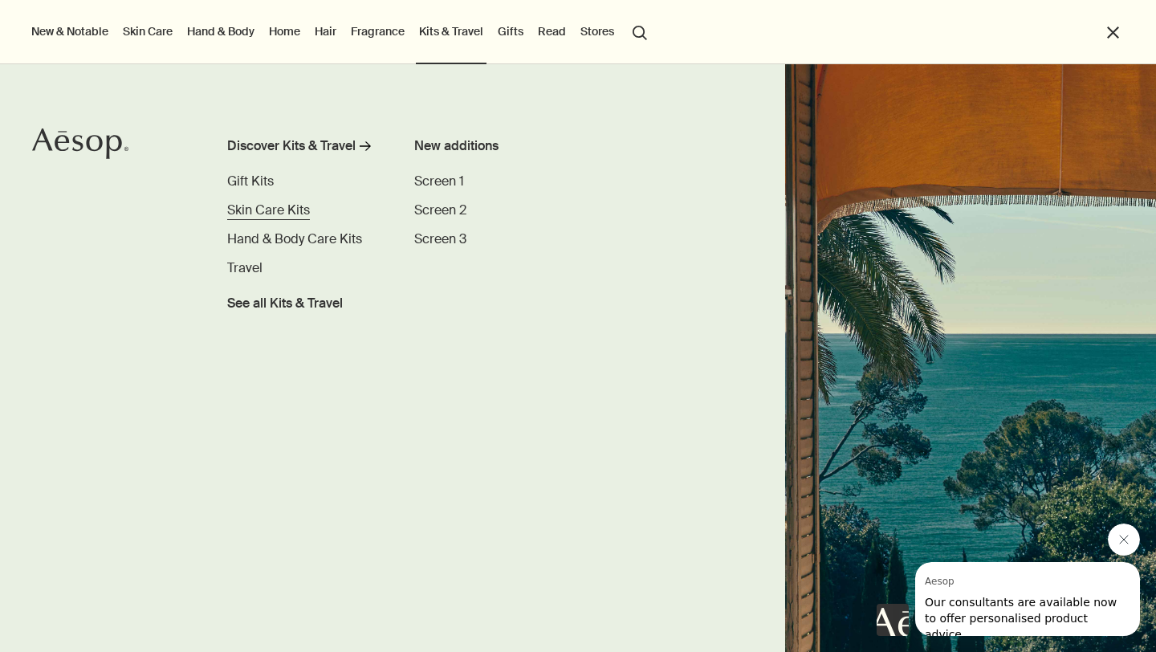
click at [272, 209] on span "Skin Care Kits" at bounding box center [268, 209] width 83 height 17
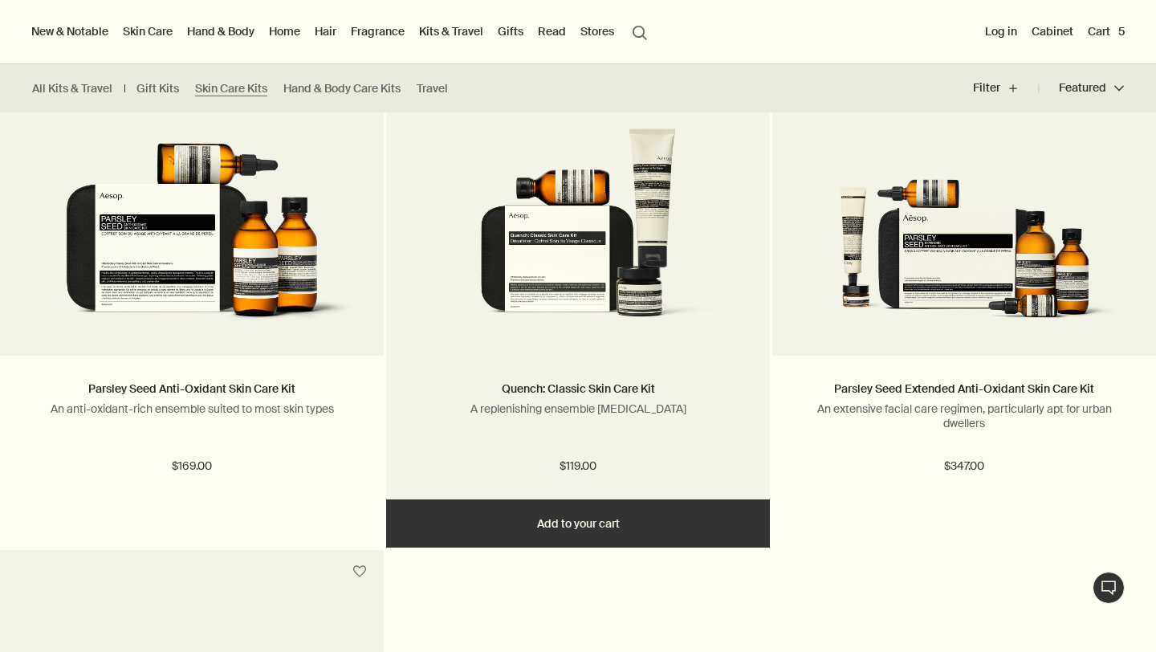
scroll to position [517, 0]
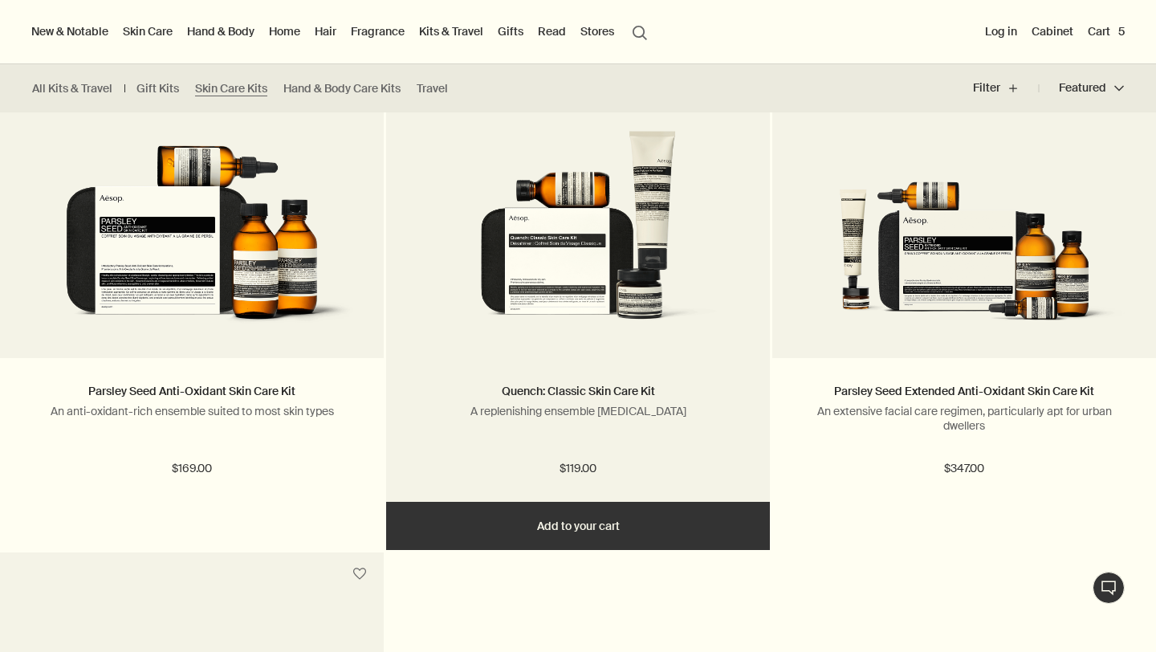
click at [611, 520] on button "Add Add to your cart" at bounding box center [578, 526] width 384 height 48
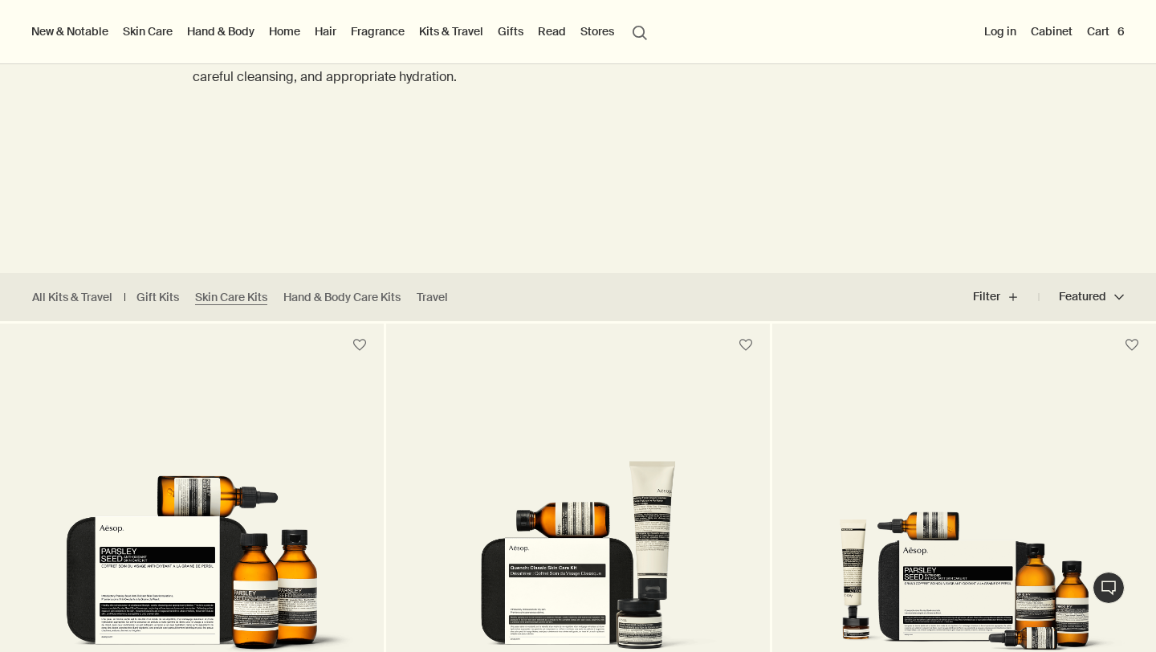
scroll to position [0, 0]
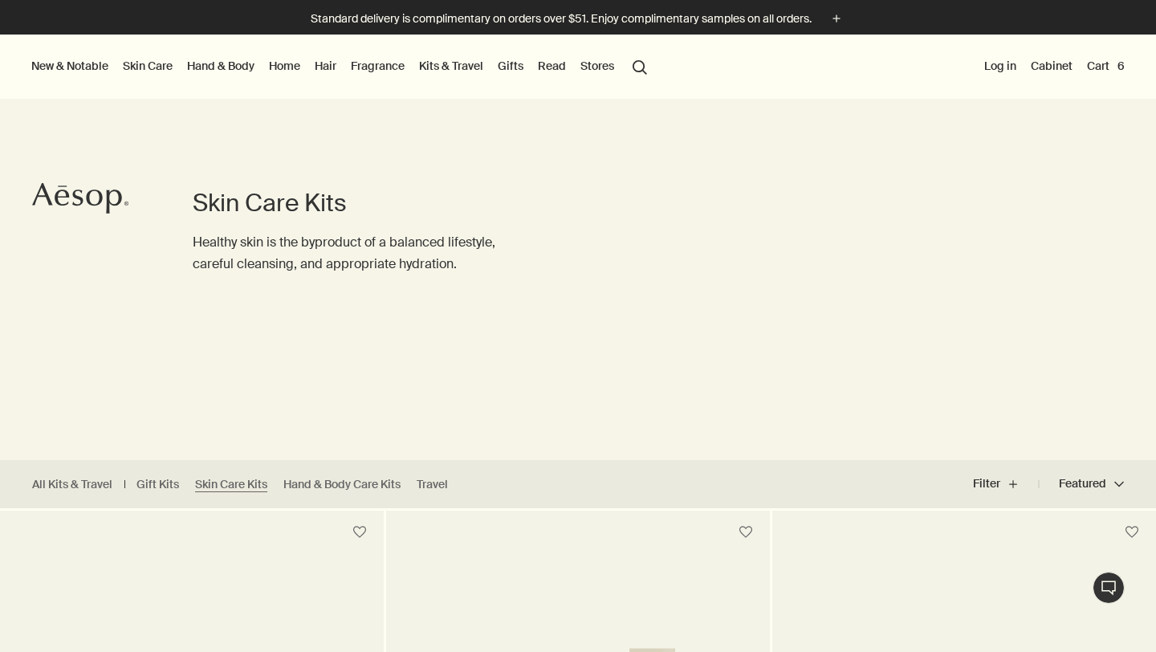
click at [1108, 63] on button "Cart 6" at bounding box center [1106, 65] width 44 height 21
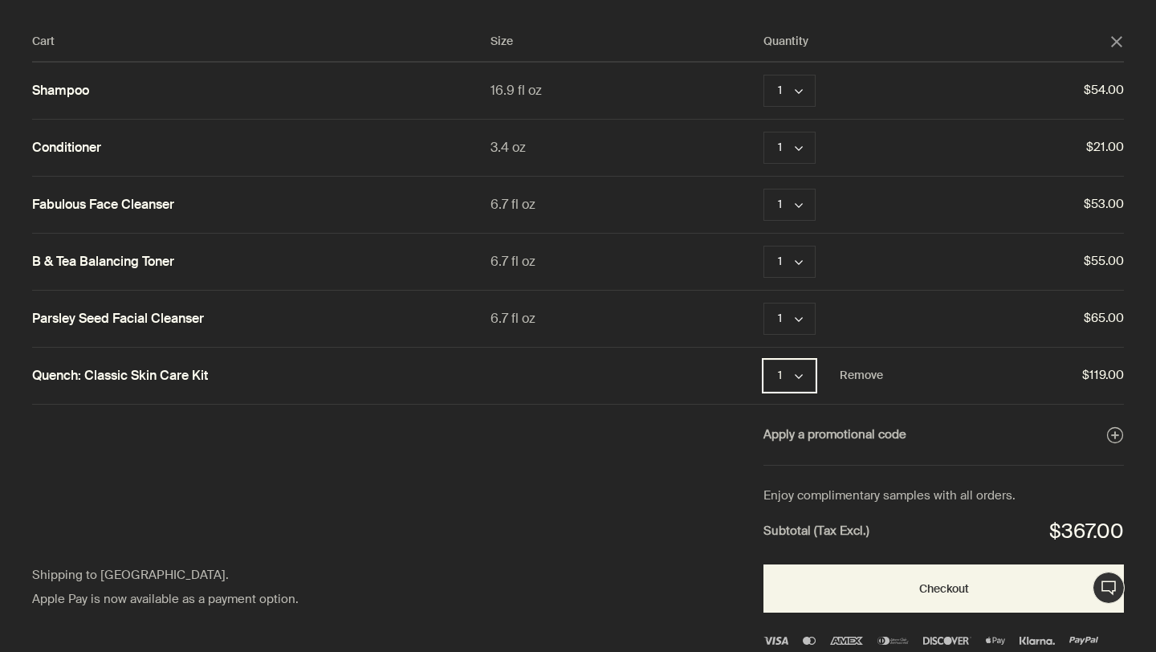
click at [782, 380] on button "1 chevron" at bounding box center [789, 376] width 52 height 32
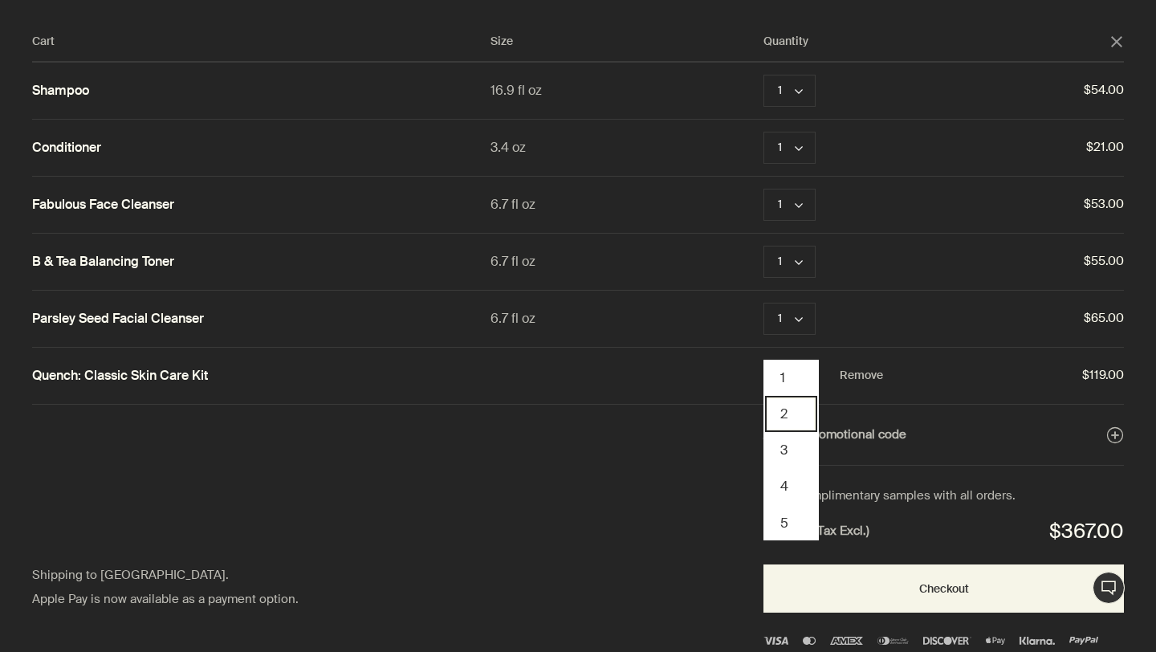
click at [790, 413] on button "2" at bounding box center [791, 414] width 52 height 36
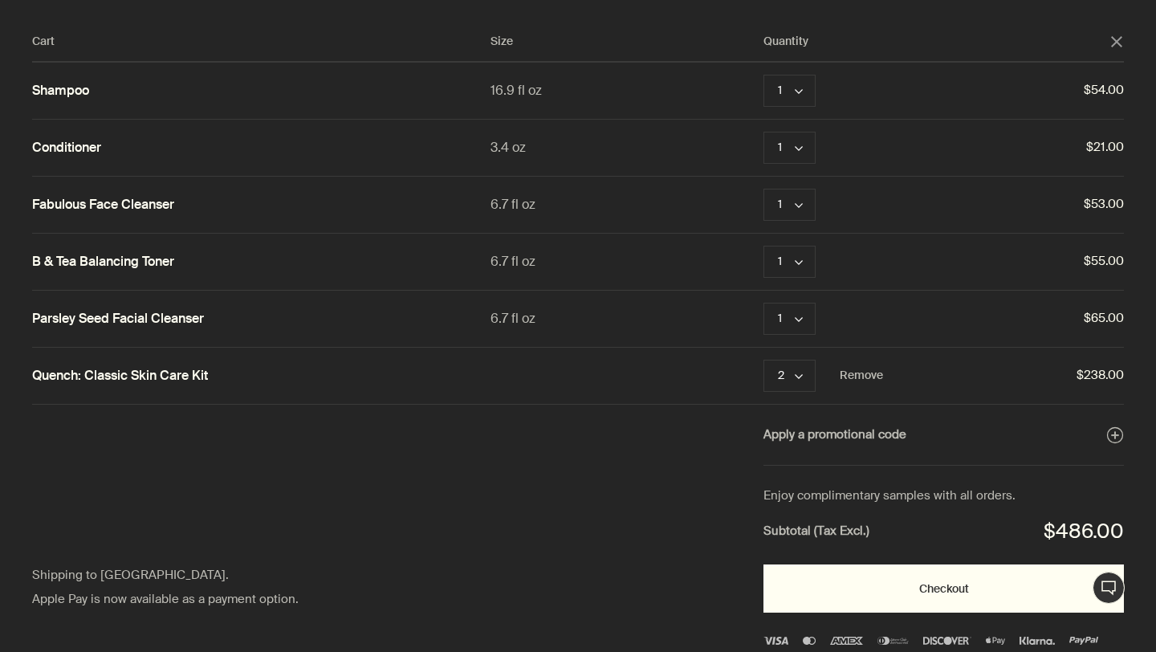
click at [974, 595] on button "Checkout" at bounding box center [943, 588] width 360 height 48
